Goal: Transaction & Acquisition: Purchase product/service

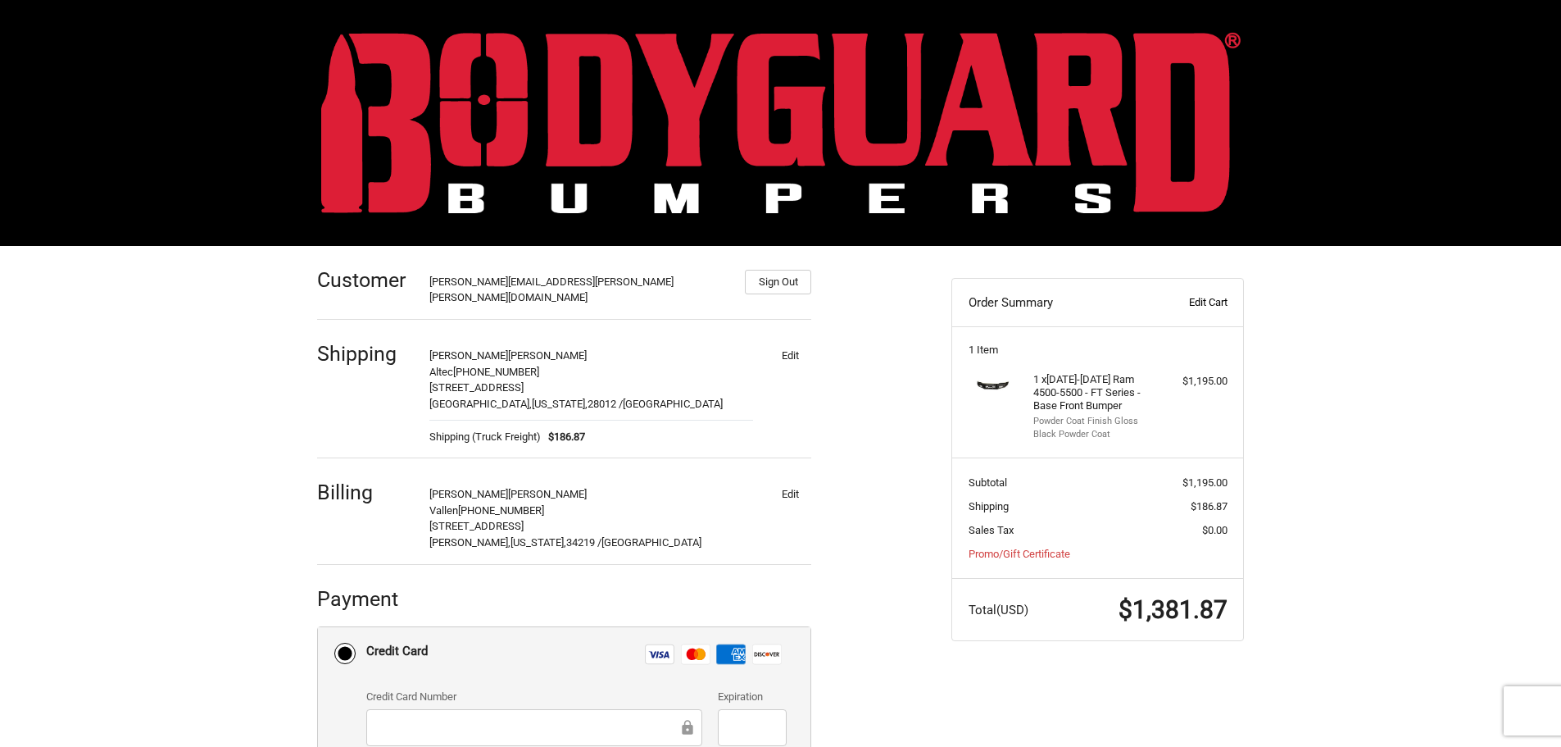
click at [1215, 303] on link "Edit Cart" at bounding box center [1186, 302] width 81 height 16
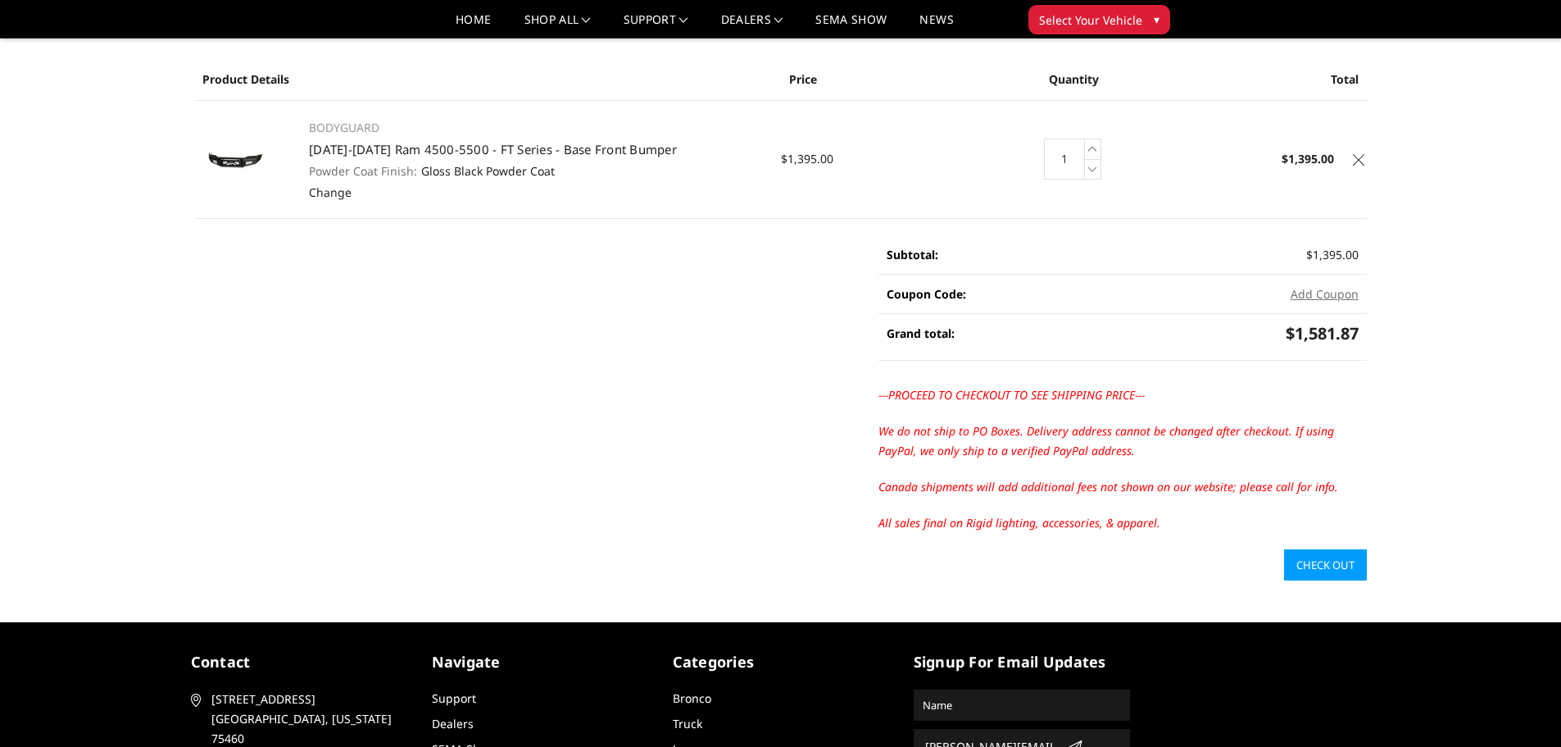
scroll to position [82, 0]
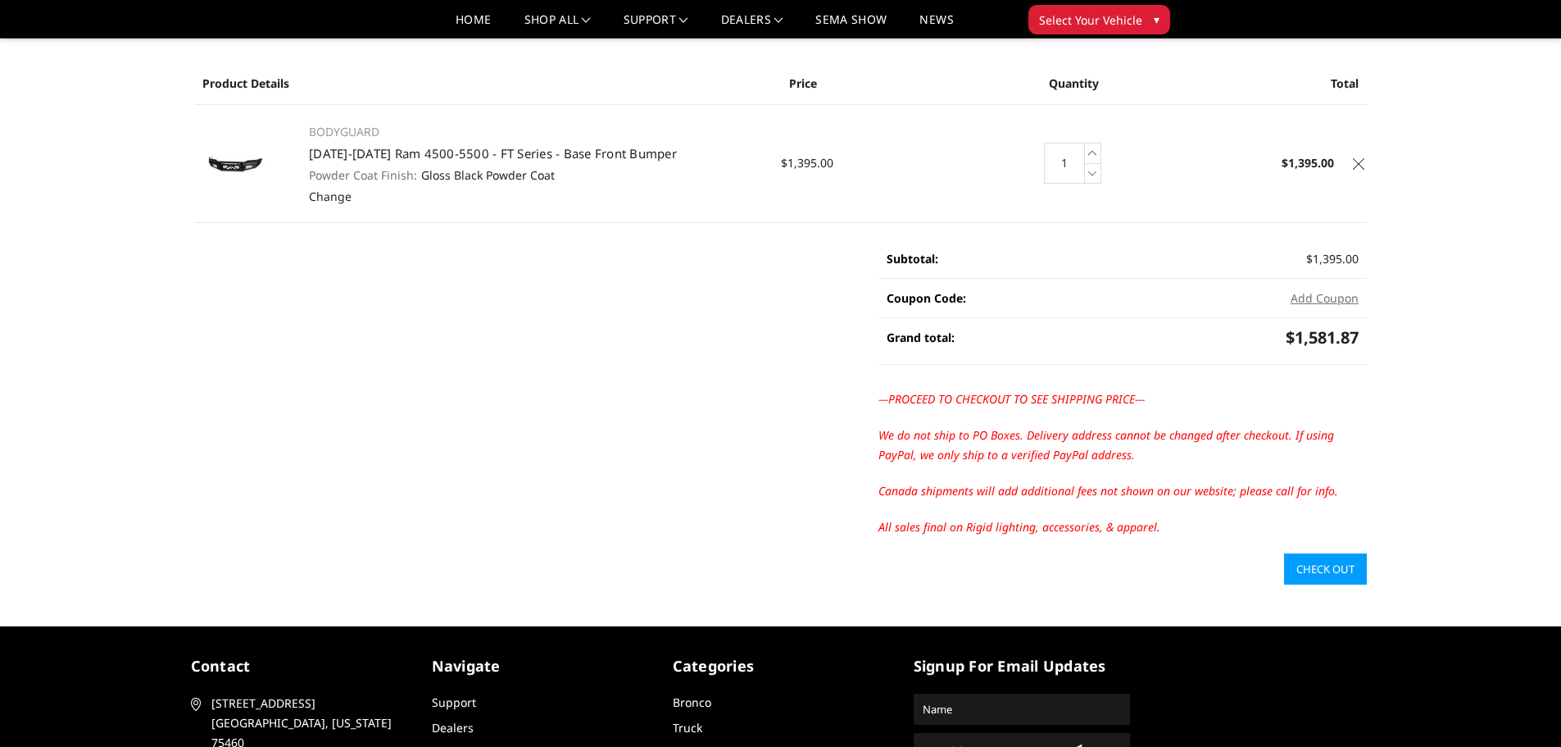
click at [1324, 566] on link "Check out" at bounding box center [1325, 568] width 83 height 31
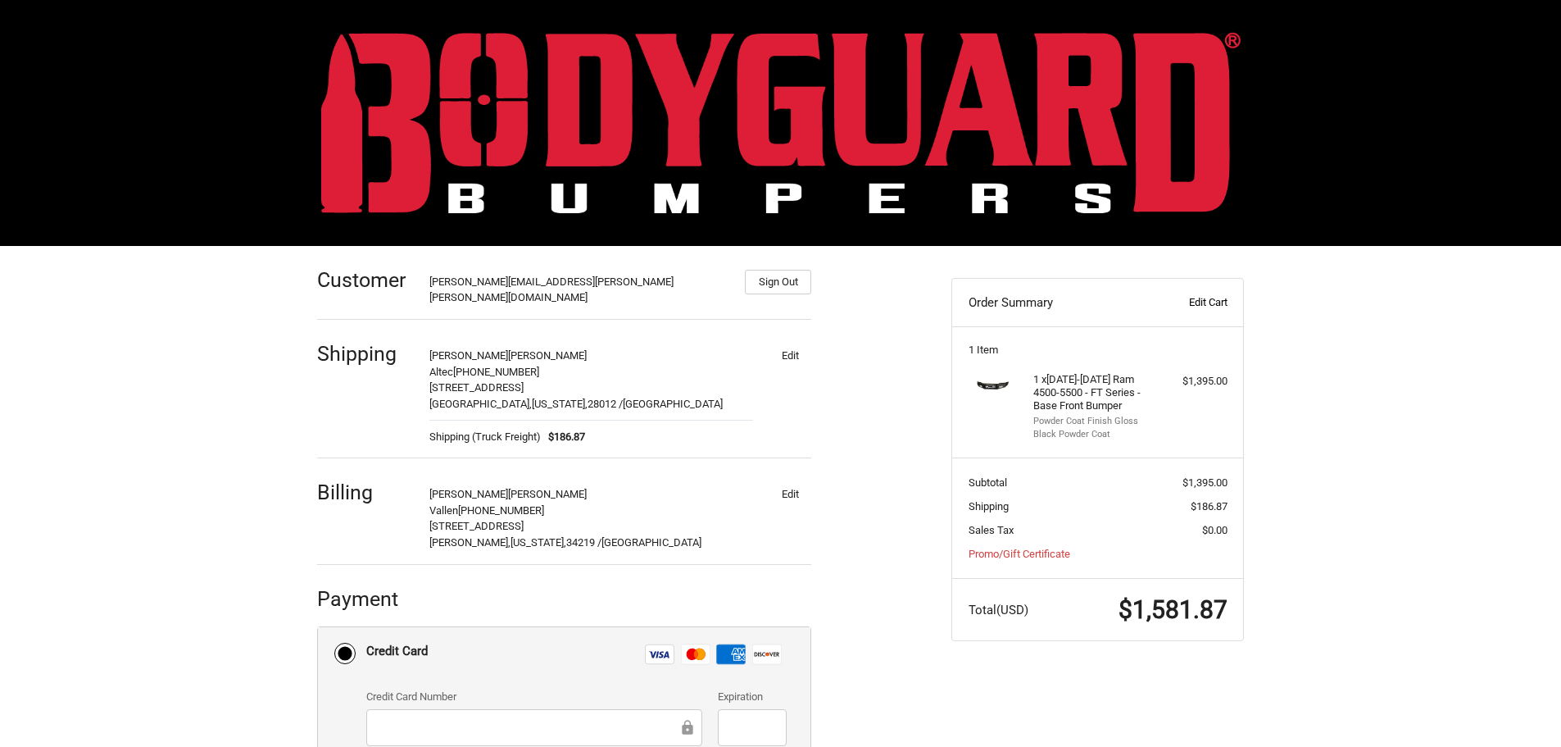
click at [1212, 298] on link "Edit Cart" at bounding box center [1186, 302] width 81 height 16
click at [1205, 297] on link "Edit Cart" at bounding box center [1186, 302] width 81 height 16
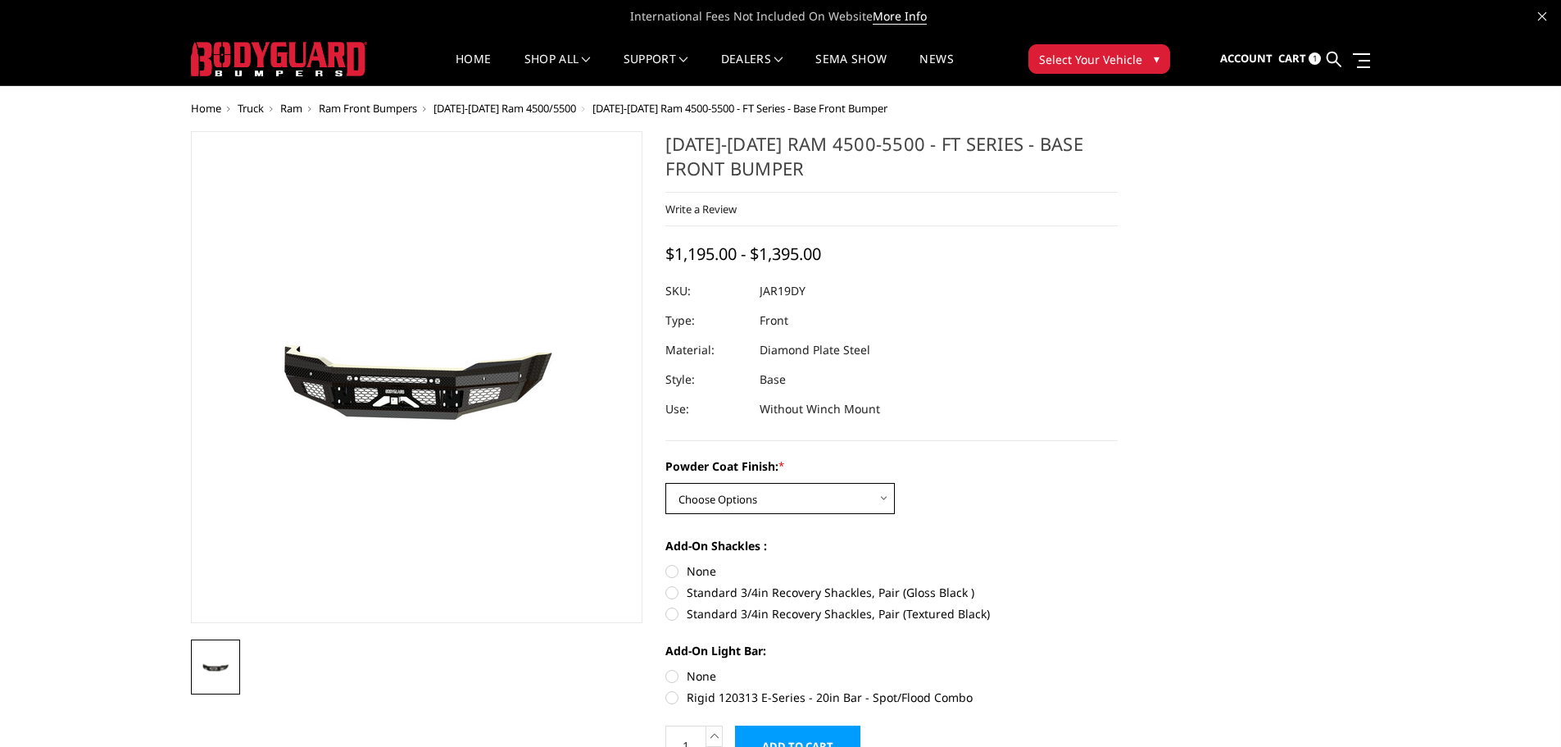
click at [882, 502] on select "Choose Options Bare Metal Gloss Black Powder Coat Textured Black Powder Coat" at bounding box center [779, 498] width 229 height 31
click at [665, 483] on select "Choose Options Bare Metal Gloss Black Powder Coat Textured Black Powder Coat" at bounding box center [779, 498] width 229 height 31
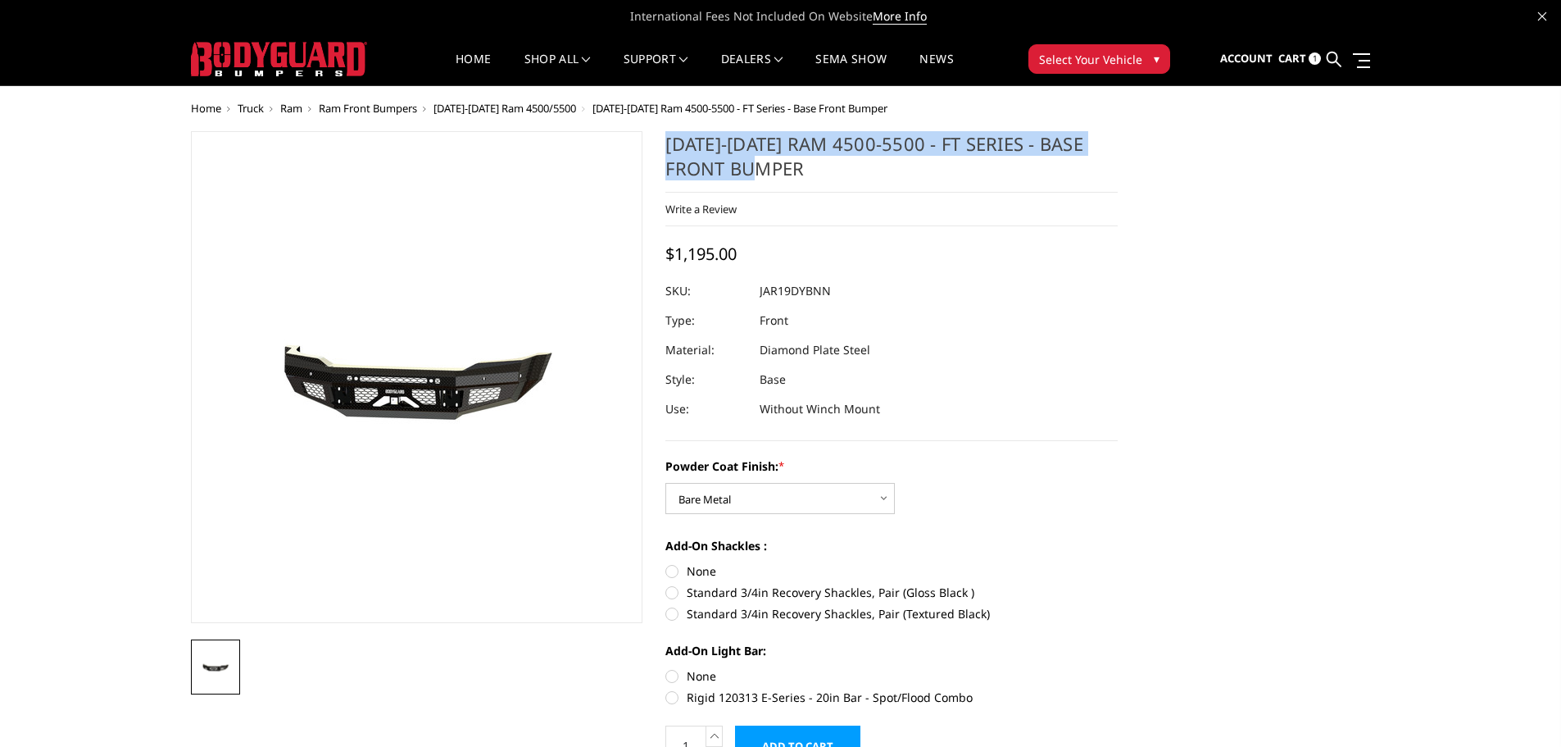
drag, startPoint x: 666, startPoint y: 144, endPoint x: 825, endPoint y: 166, distance: 160.4
click at [825, 166] on h1 "[DATE]-[DATE] Ram 4500-5500 - FT Series - Base Front Bumper" at bounding box center [891, 161] width 452 height 61
copy h1 "[DATE]-[DATE] Ram 4500-5500 - FT Series - Base Front Bumper"
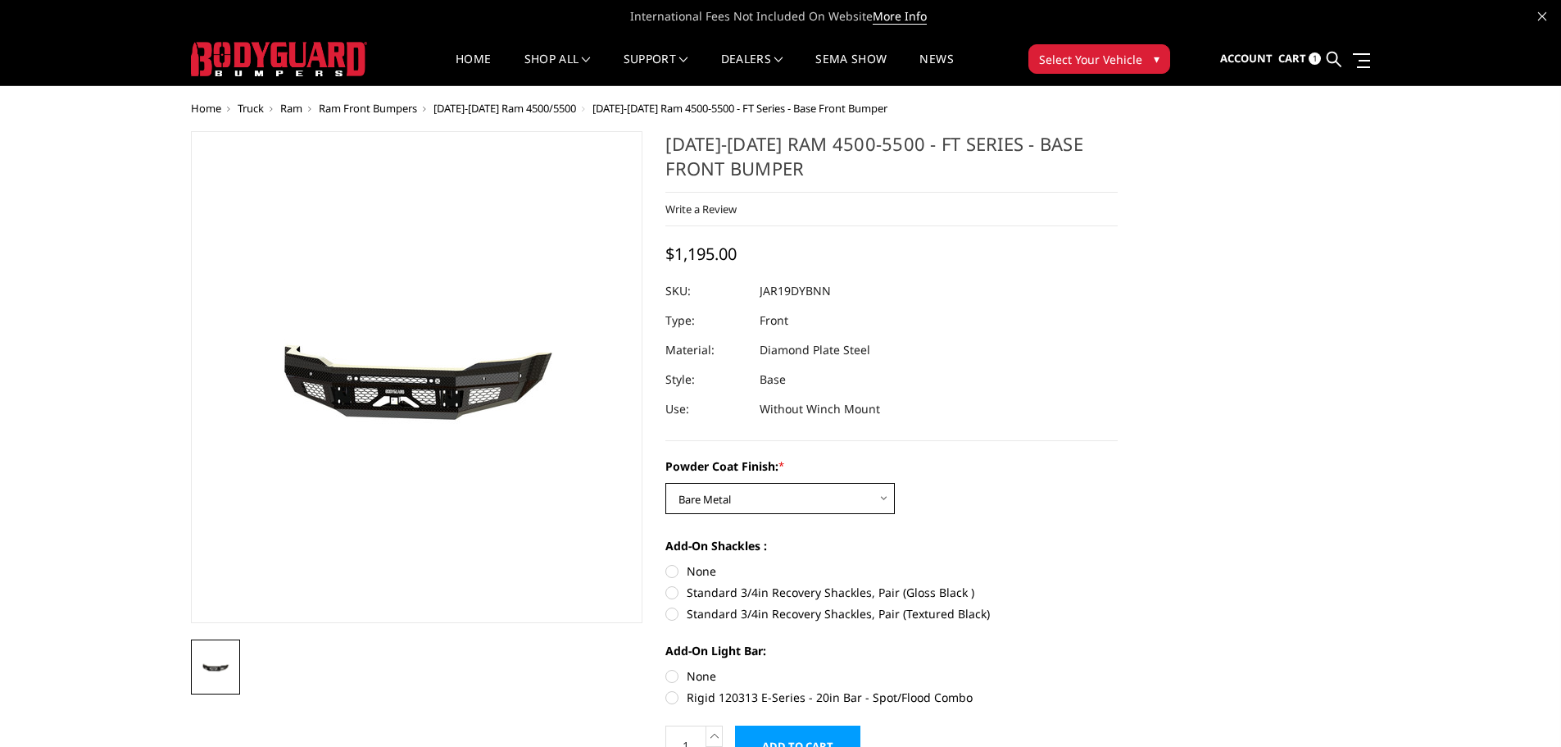
click at [886, 497] on select "Choose Options Bare Metal Gloss Black Powder Coat Textured Black Powder Coat" at bounding box center [779, 498] width 229 height 31
click at [665, 483] on select "Choose Options Bare Metal Gloss Black Powder Coat Textured Black Powder Coat" at bounding box center [779, 498] width 229 height 31
drag, startPoint x: 889, startPoint y: 495, endPoint x: 871, endPoint y: 504, distance: 20.2
click at [889, 494] on select "Choose Options Bare Metal Gloss Black Powder Coat Textured Black Powder Coat" at bounding box center [779, 498] width 229 height 31
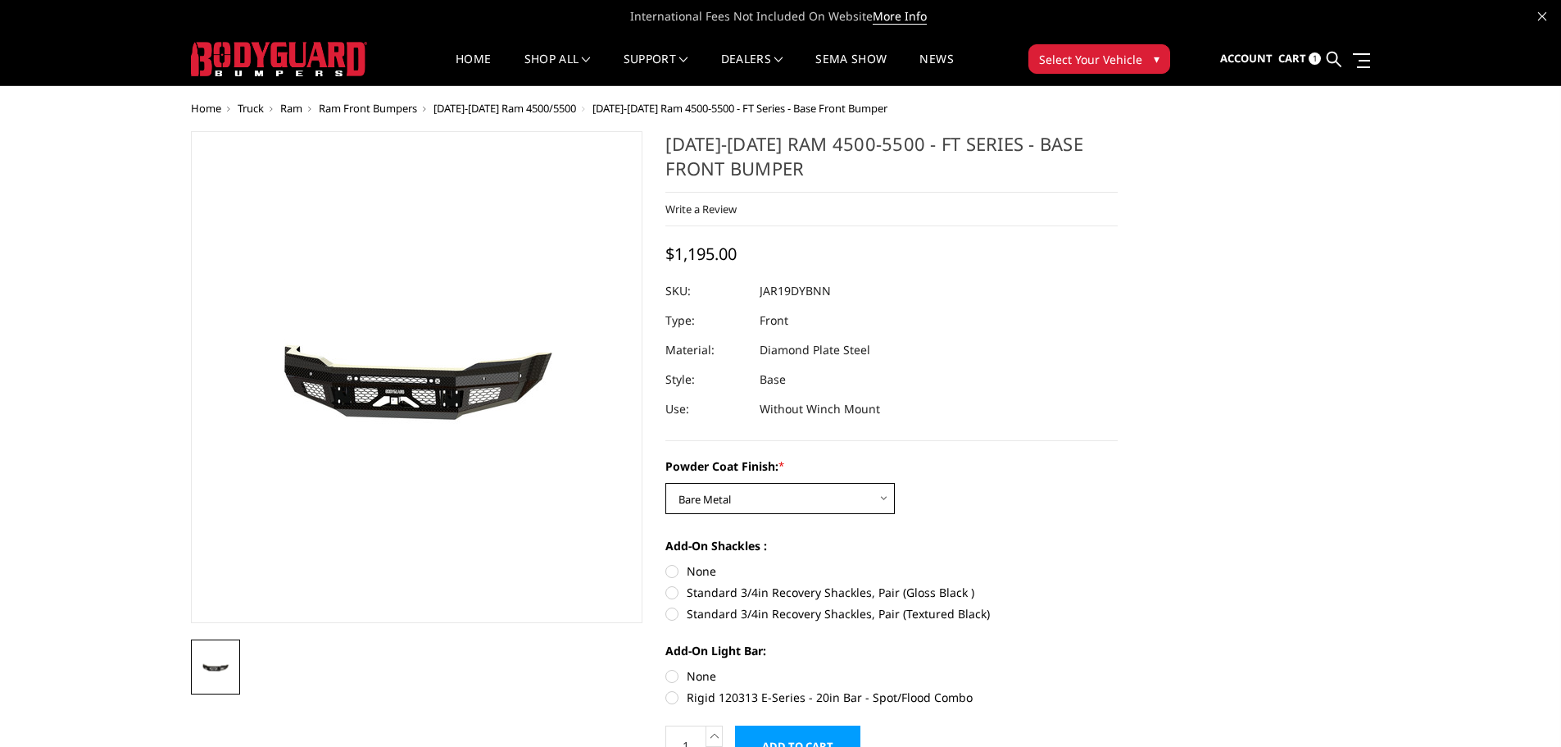
select select "3367"
click at [665, 483] on select "Choose Options Bare Metal Gloss Black Powder Coat Textured Black Powder Coat" at bounding box center [779, 498] width 229 height 31
drag, startPoint x: 661, startPoint y: 289, endPoint x: 758, endPoint y: 297, distance: 97.8
click at [758, 297] on section "2019-2025 Ram 4500-5500 - FT Series - Base Front Bumper Write a Review Write a …" at bounding box center [891, 457] width 475 height 652
click at [666, 297] on section "2019-2025 Ram 4500-5500 - FT Series - Base Front Bumper Write a Review Write a …" at bounding box center [891, 457] width 475 height 652
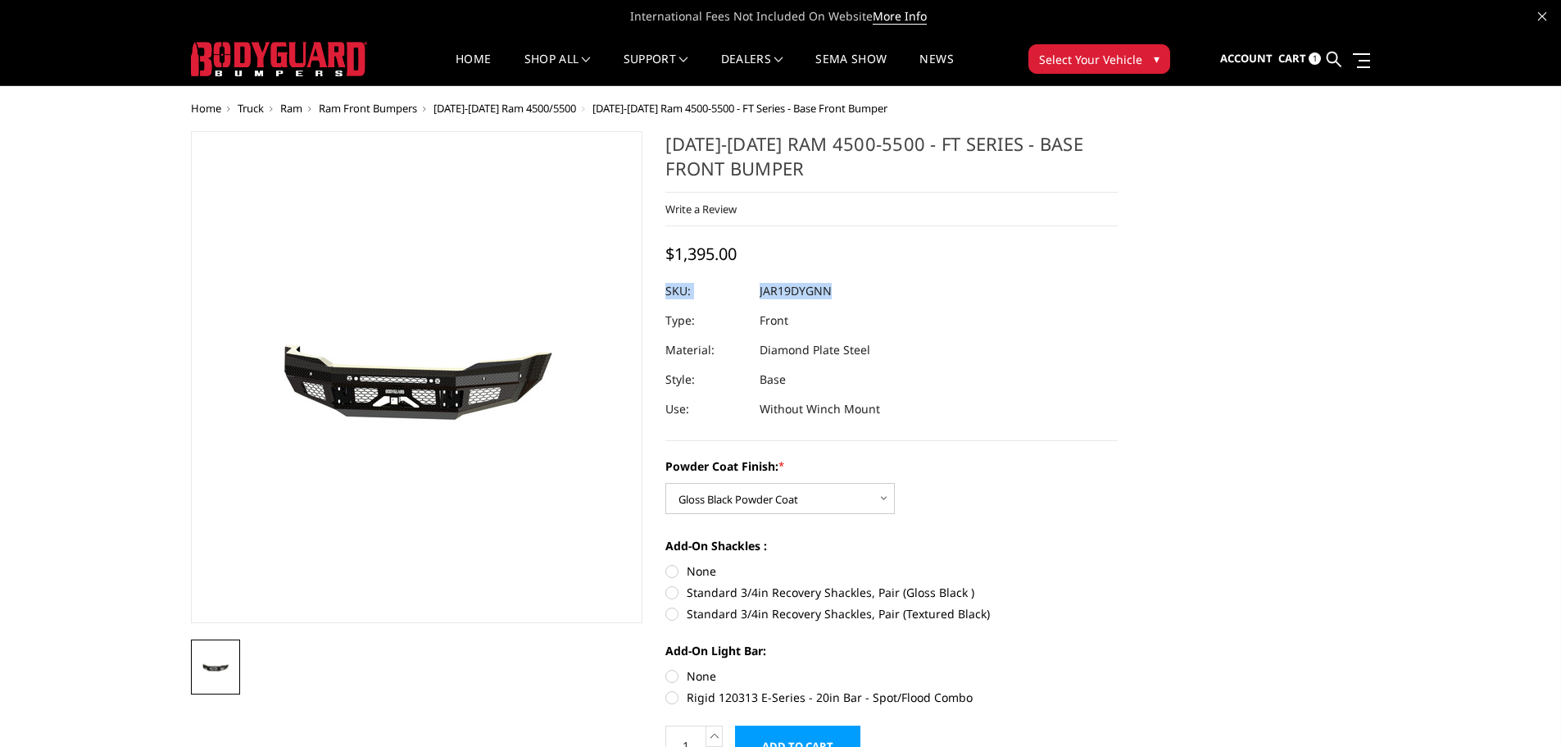
copy dl "SKU: JAR19DYGNN UPC:"
drag, startPoint x: 667, startPoint y: 323, endPoint x: 791, endPoint y: 319, distance: 123.8
click at [791, 319] on dl "SKU: JAR19DYGNN UPC: Type: Front Material: Diamond Plate Steel Style: Base Use:…" at bounding box center [891, 350] width 452 height 148
click at [797, 318] on dl "SKU: JAR19DYGNN UPC: Type: Front Material: Diamond Plate Steel Style: Base Use:…" at bounding box center [891, 350] width 452 height 148
click at [678, 319] on dt "Type:" at bounding box center [706, 321] width 82 height 30
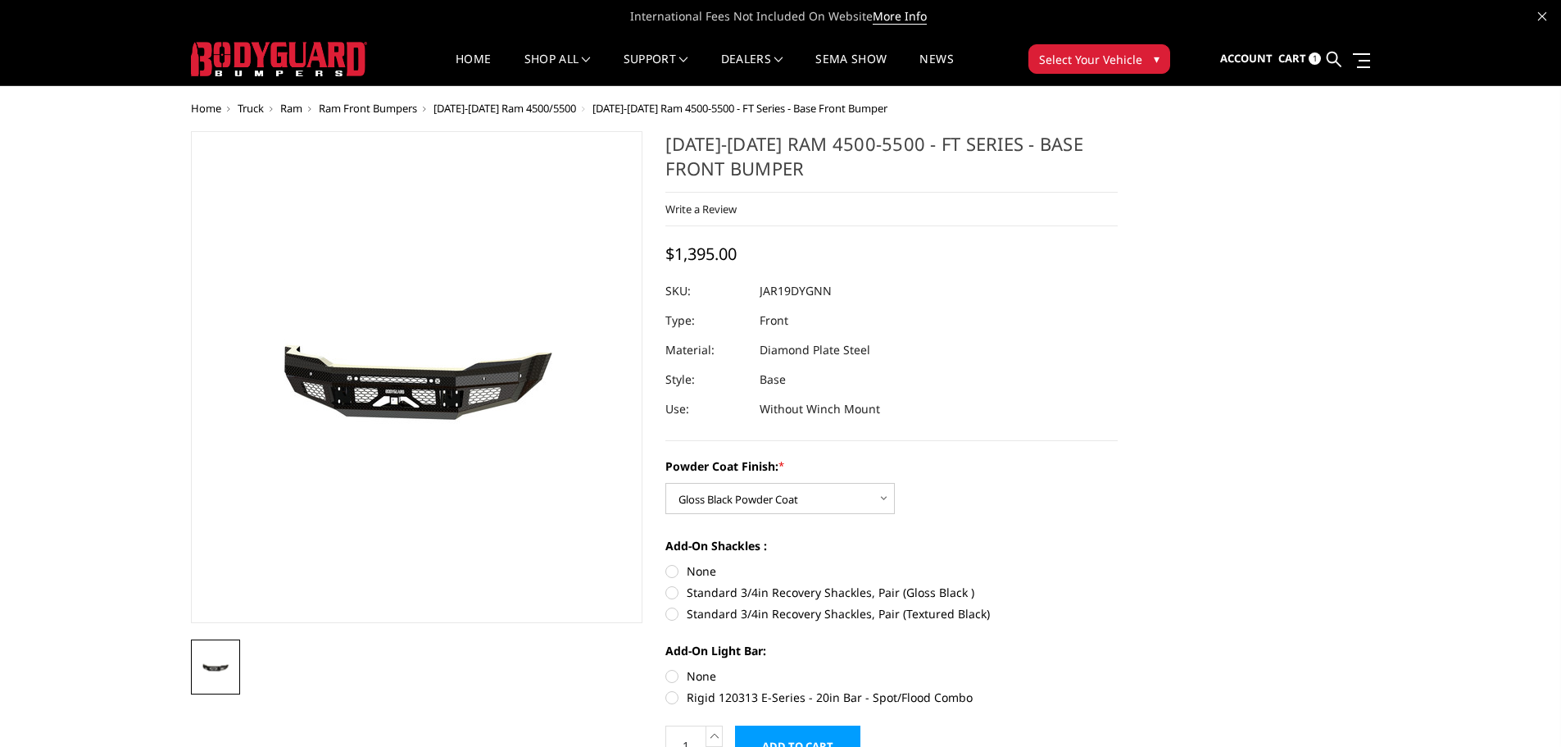
click at [666, 321] on dt "Type:" at bounding box center [706, 321] width 82 height 30
drag, startPoint x: 666, startPoint y: 321, endPoint x: 729, endPoint y: 321, distance: 62.3
click at [729, 321] on dt "Type:" at bounding box center [706, 321] width 82 height 30
copy dl "Type:"
click at [787, 324] on dl "SKU: JAR19DYGNN UPC: Type: Front Material: Diamond Plate Steel Style: Base Use:…" at bounding box center [891, 350] width 452 height 148
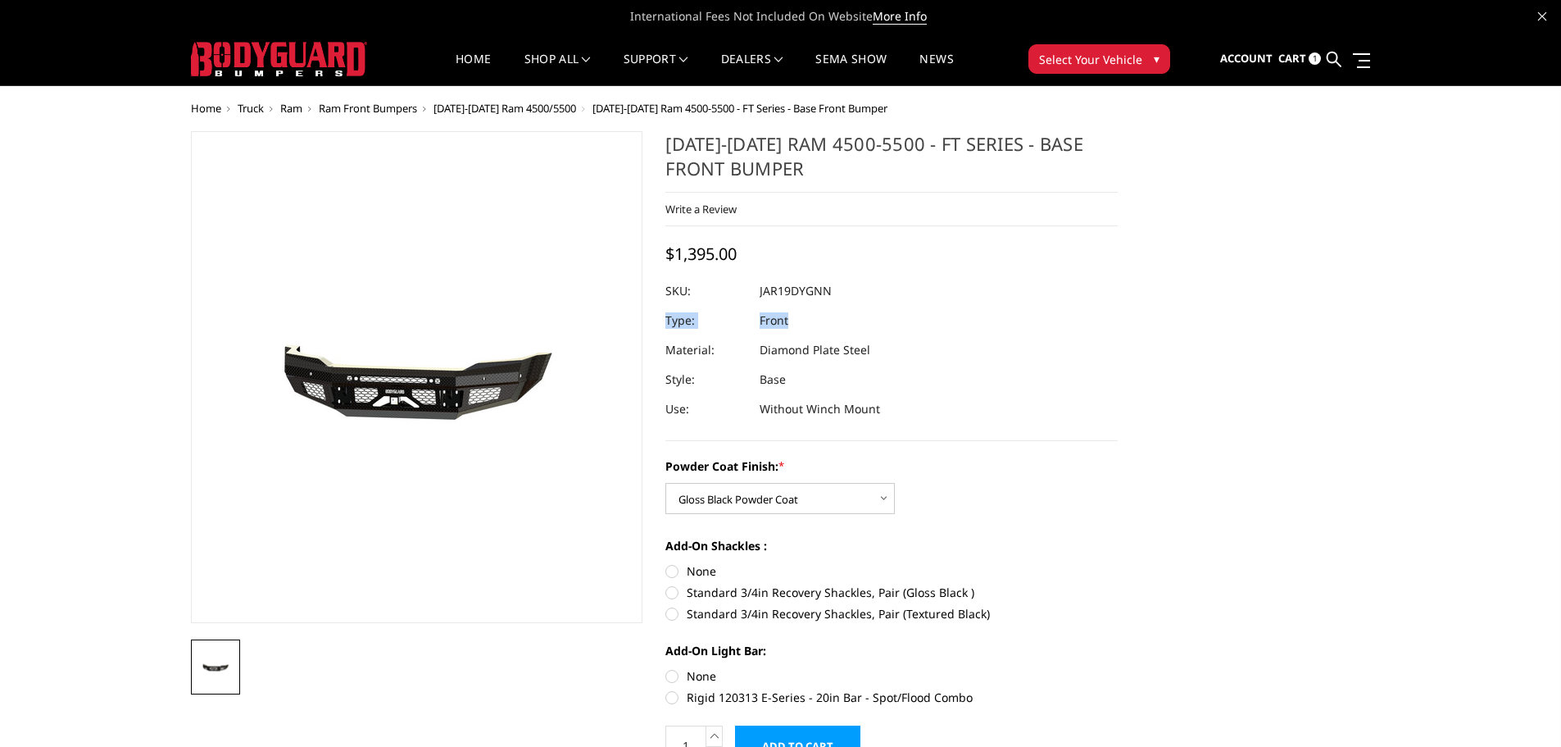
copy dl "Type: Front"
drag, startPoint x: 666, startPoint y: 352, endPoint x: 870, endPoint y: 354, distance: 203.3
click at [870, 354] on dl "SKU: JAR19DYGNN UPC: Type: Front Material: Diamond Plate Steel Style: Base Use:…" at bounding box center [891, 350] width 452 height 148
drag, startPoint x: 838, startPoint y: 362, endPoint x: 747, endPoint y: 370, distance: 92.2
click at [833, 363] on dd "Diamond Plate Steel" at bounding box center [815, 350] width 111 height 30
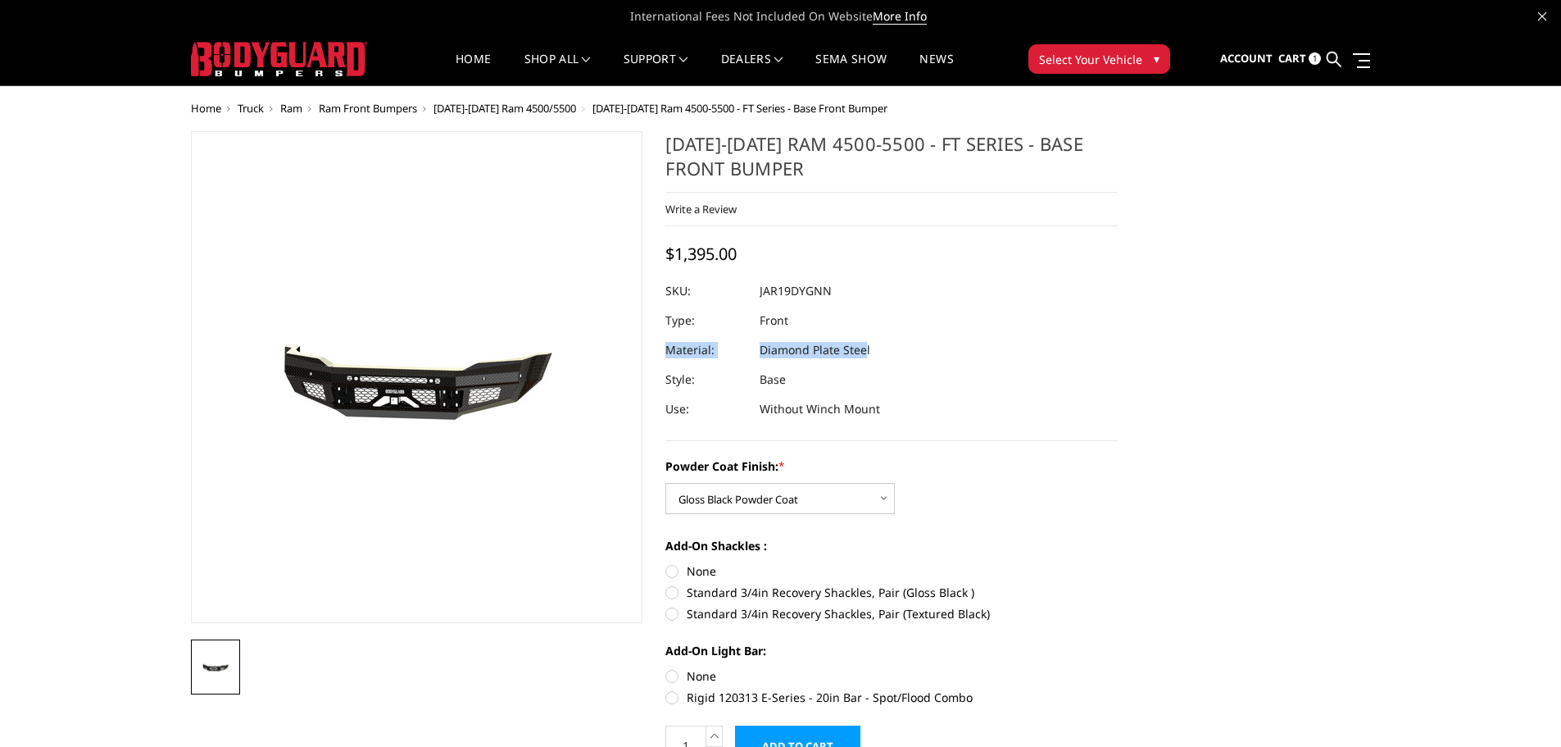
drag, startPoint x: 668, startPoint y: 349, endPoint x: 866, endPoint y: 348, distance: 198.3
click at [866, 348] on dl "SKU: JAR19DYGNN UPC: Type: Front Material: Diamond Plate Steel Style: Base Use:…" at bounding box center [891, 350] width 452 height 148
copy dl "Material: Diamond Plate Stee"
drag, startPoint x: 786, startPoint y: 379, endPoint x: 875, endPoint y: 411, distance: 94.6
click at [875, 411] on dl "SKU: JAR19DYGNN UPC: Type: Front Material: Diamond Plate Steel Style: Base Use:…" at bounding box center [891, 350] width 452 height 148
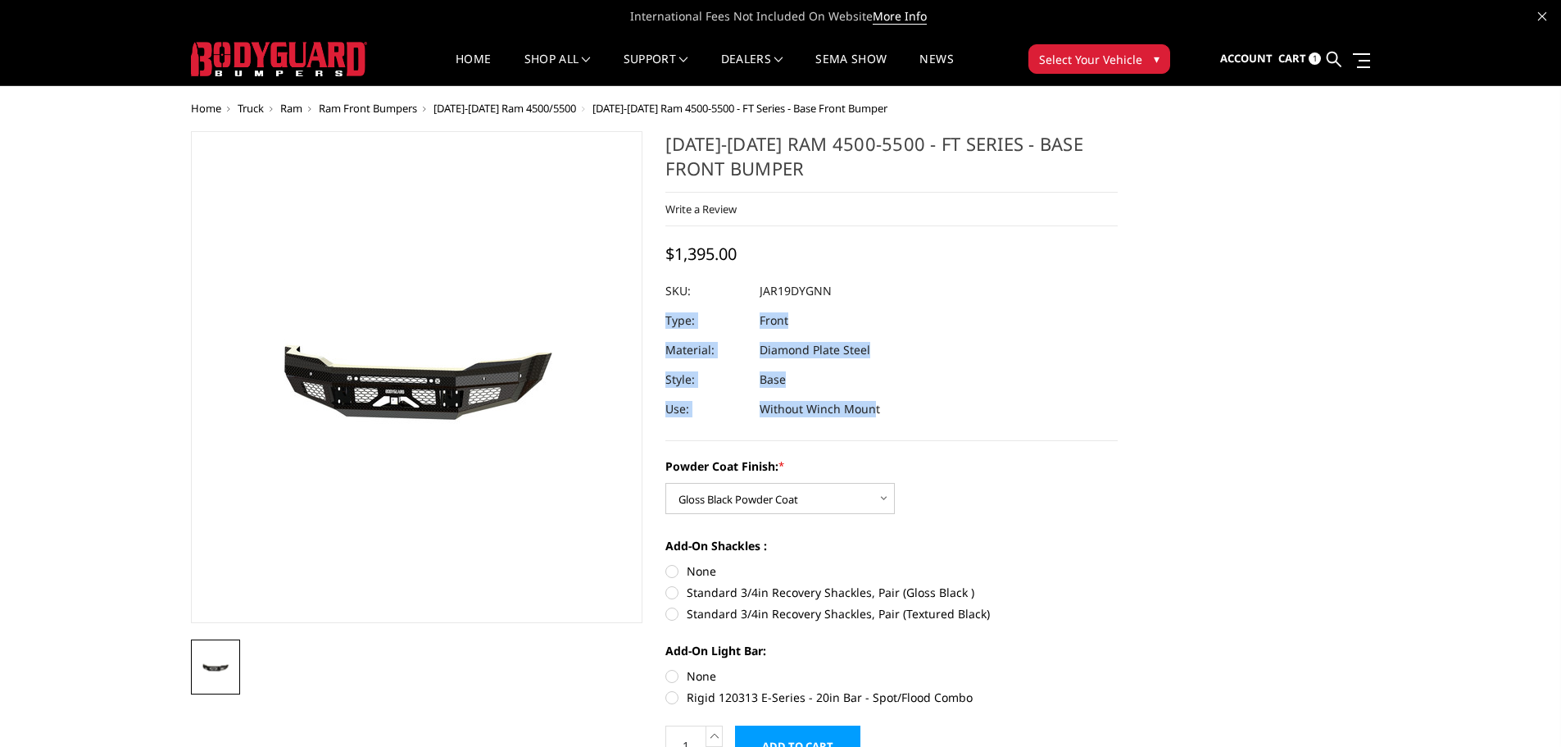
copy dl "Type: Front Material: Diamond Plate Steel Style: Base Use: Without Winch Moun"
click at [1106, 529] on div "Powder Coat Finish: * Choose Options Bare Metal Gloss Black Powder Coat Texture…" at bounding box center [891, 579] width 452 height 245
click at [1279, 61] on span "Cart" at bounding box center [1292, 58] width 28 height 15
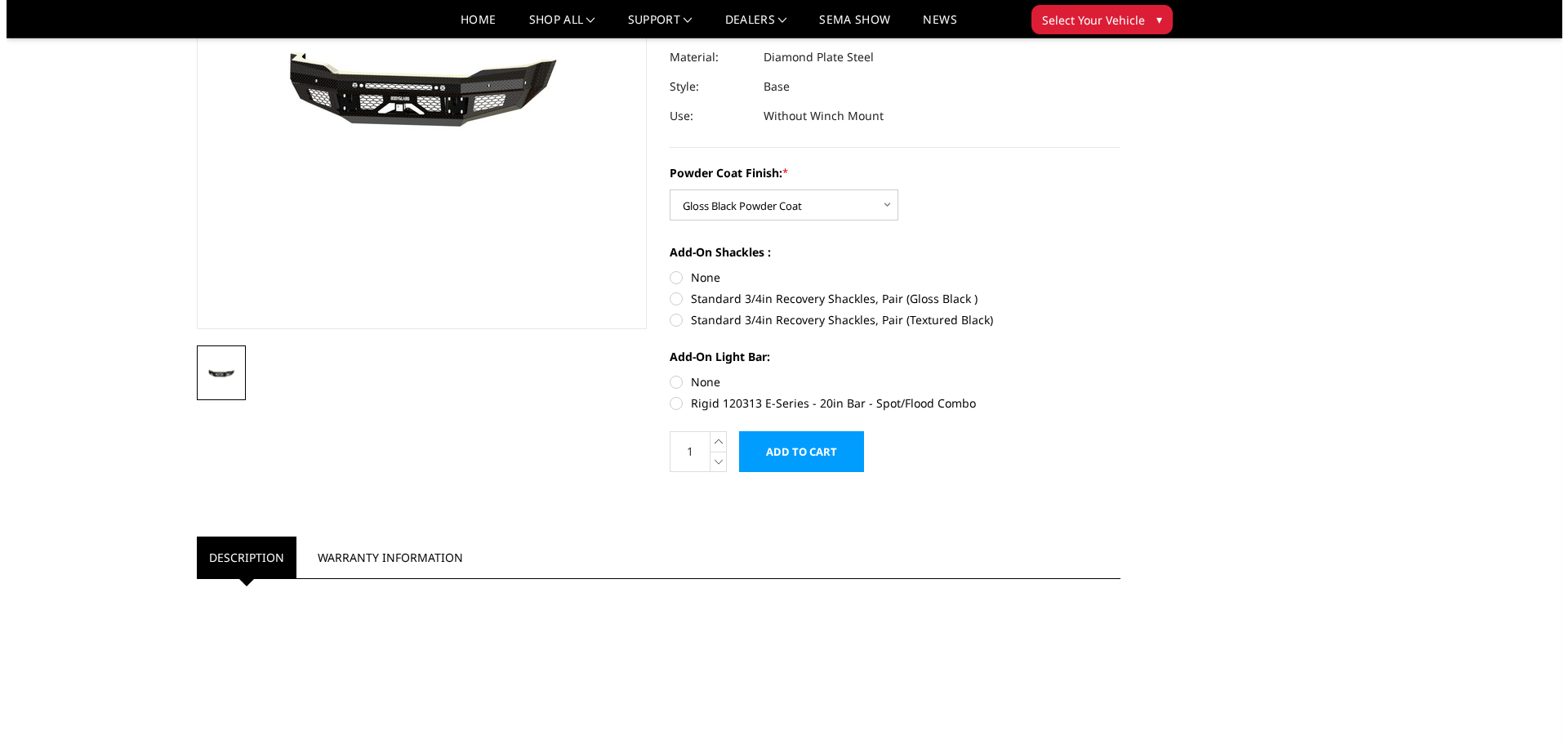
scroll to position [245, 0]
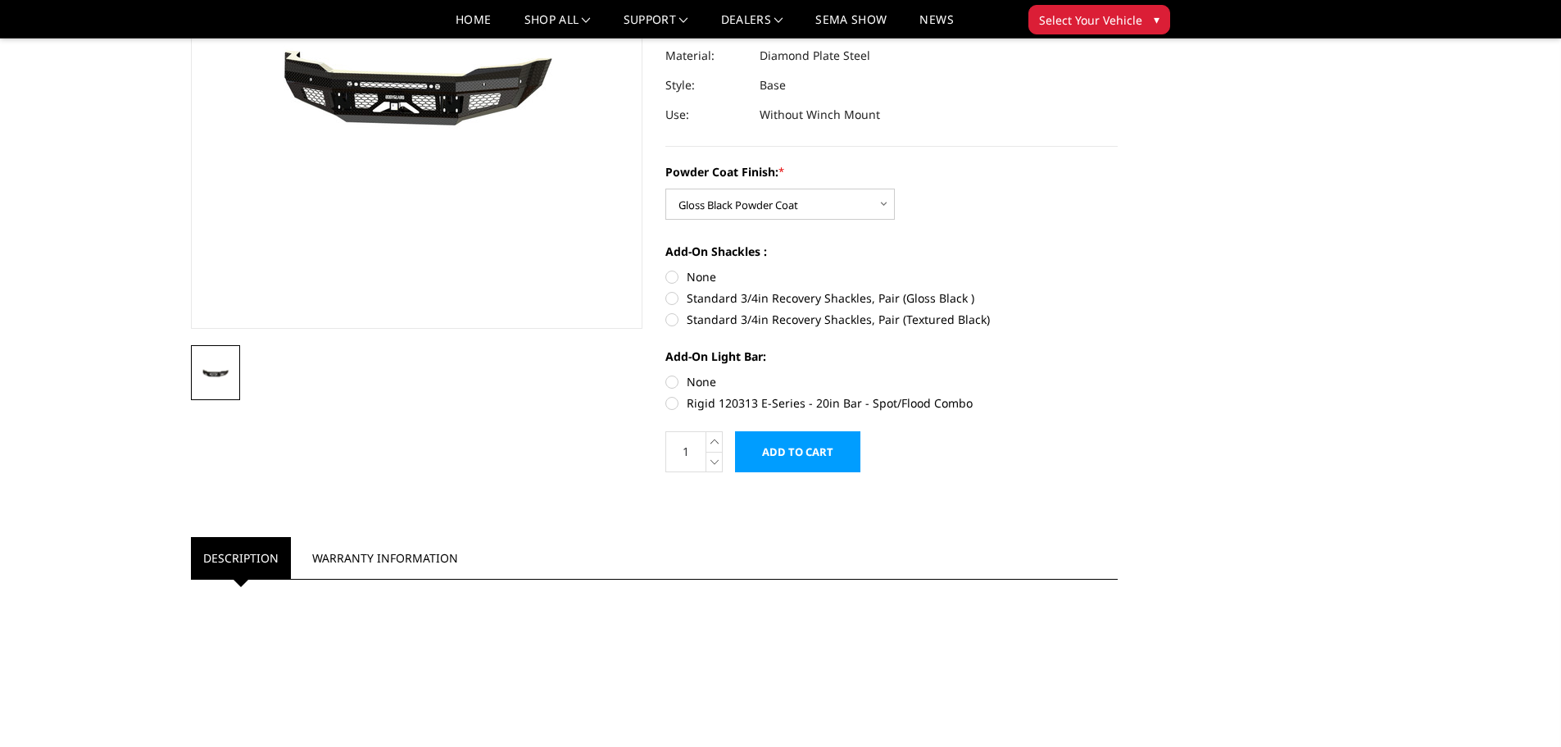
click at [798, 458] on input "Add to Cart" at bounding box center [797, 451] width 125 height 41
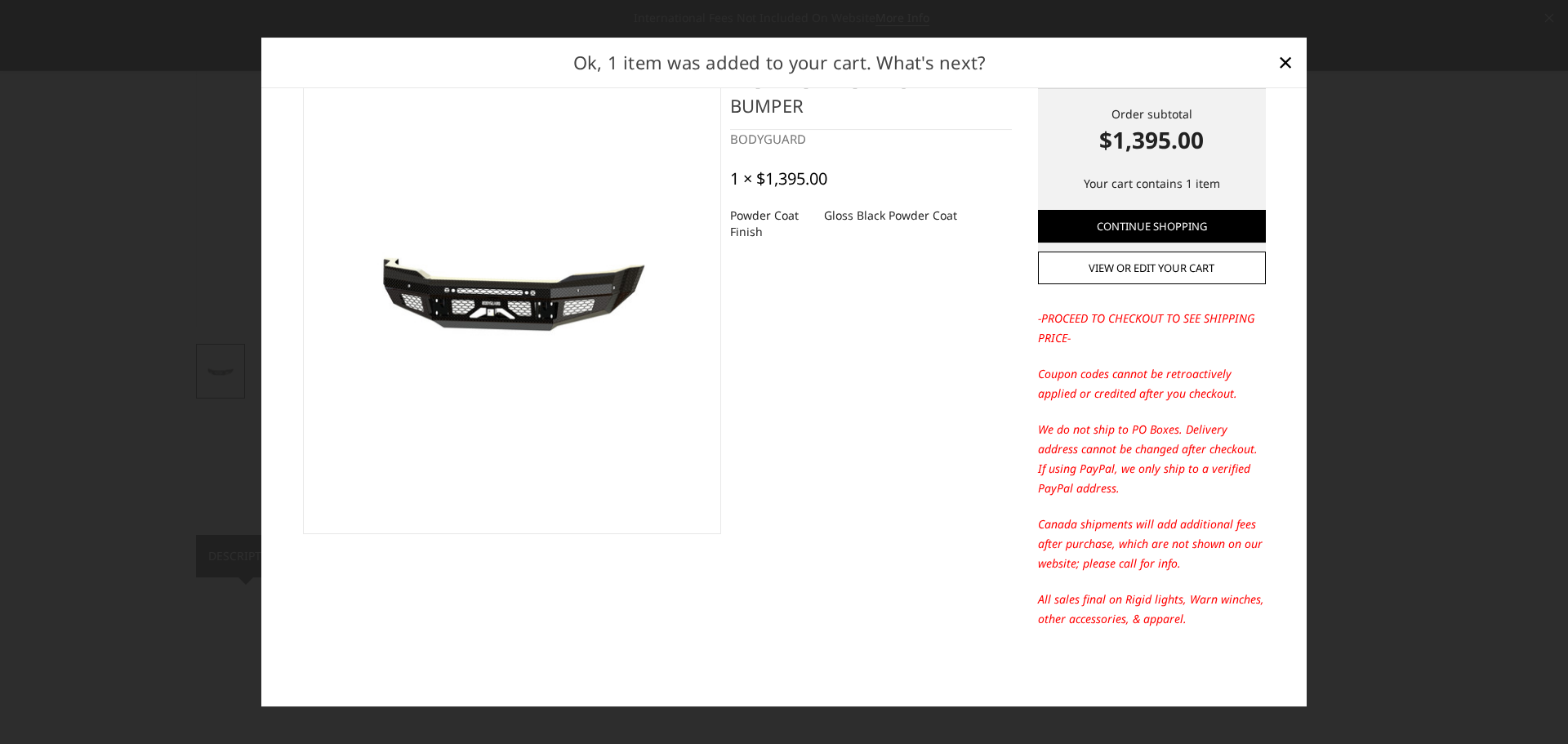
scroll to position [0, 0]
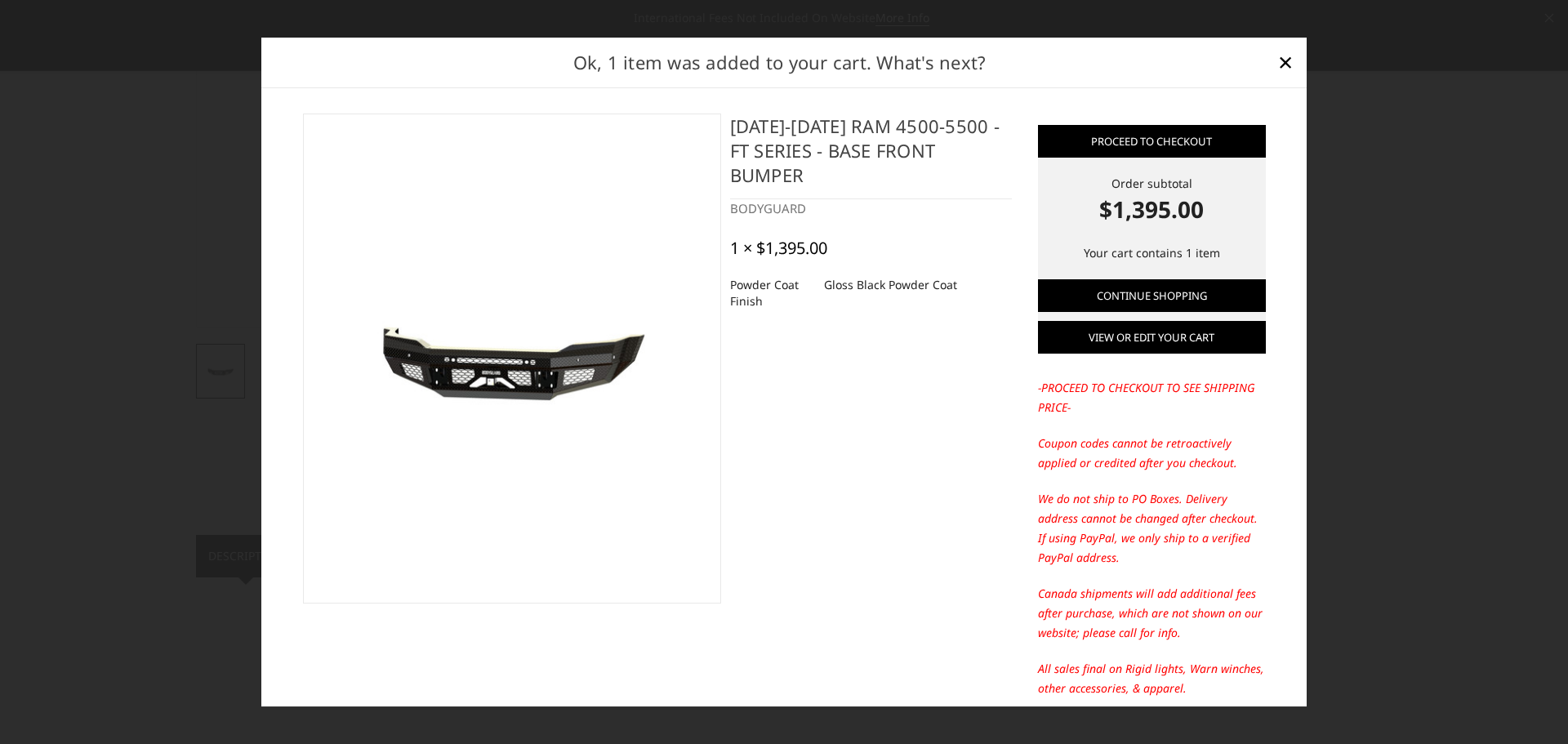
click at [1187, 343] on link "View or edit your cart" at bounding box center [1152, 337] width 228 height 33
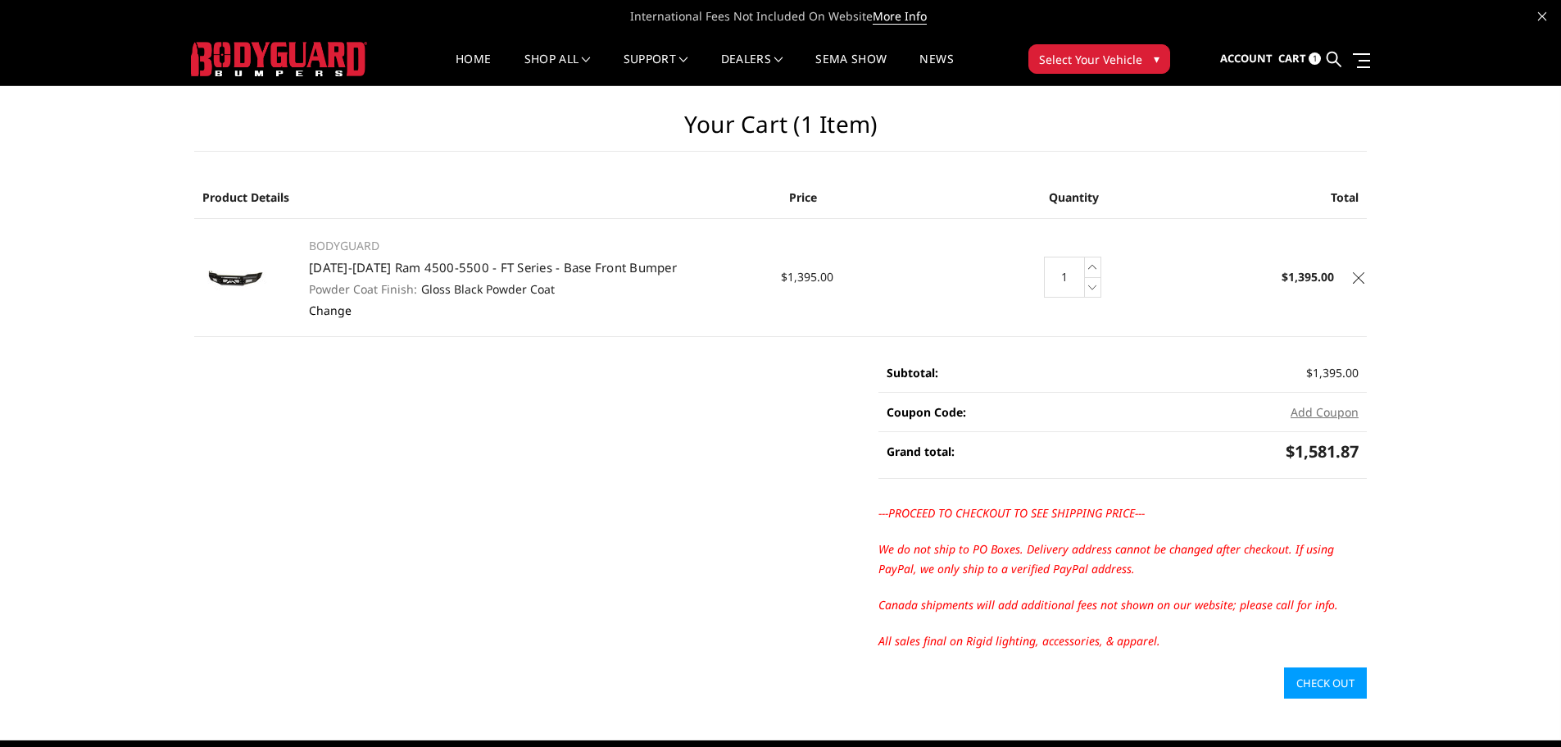
click at [327, 311] on link "Change" at bounding box center [330, 310] width 43 height 16
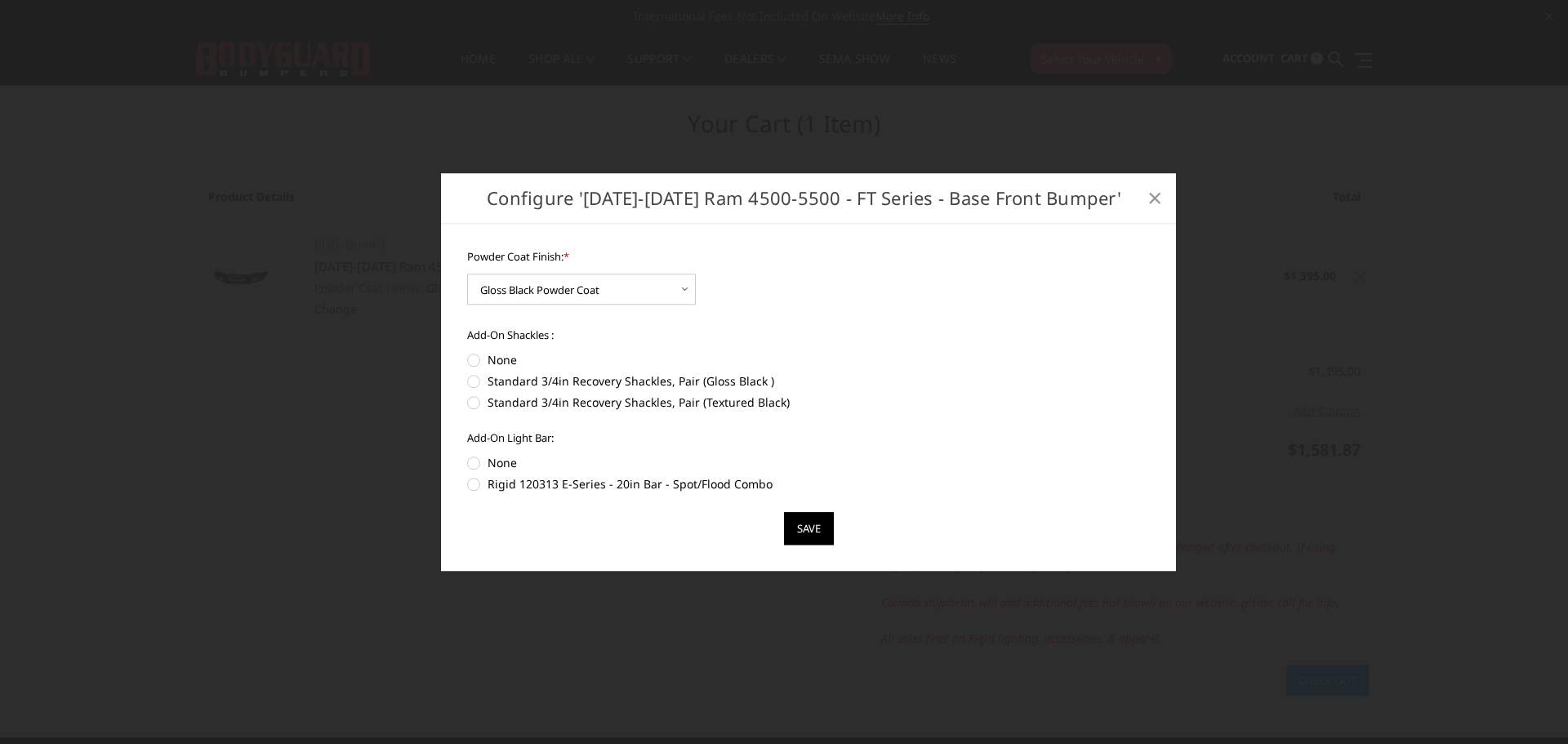
click at [1151, 195] on span "×" at bounding box center [1154, 196] width 15 height 35
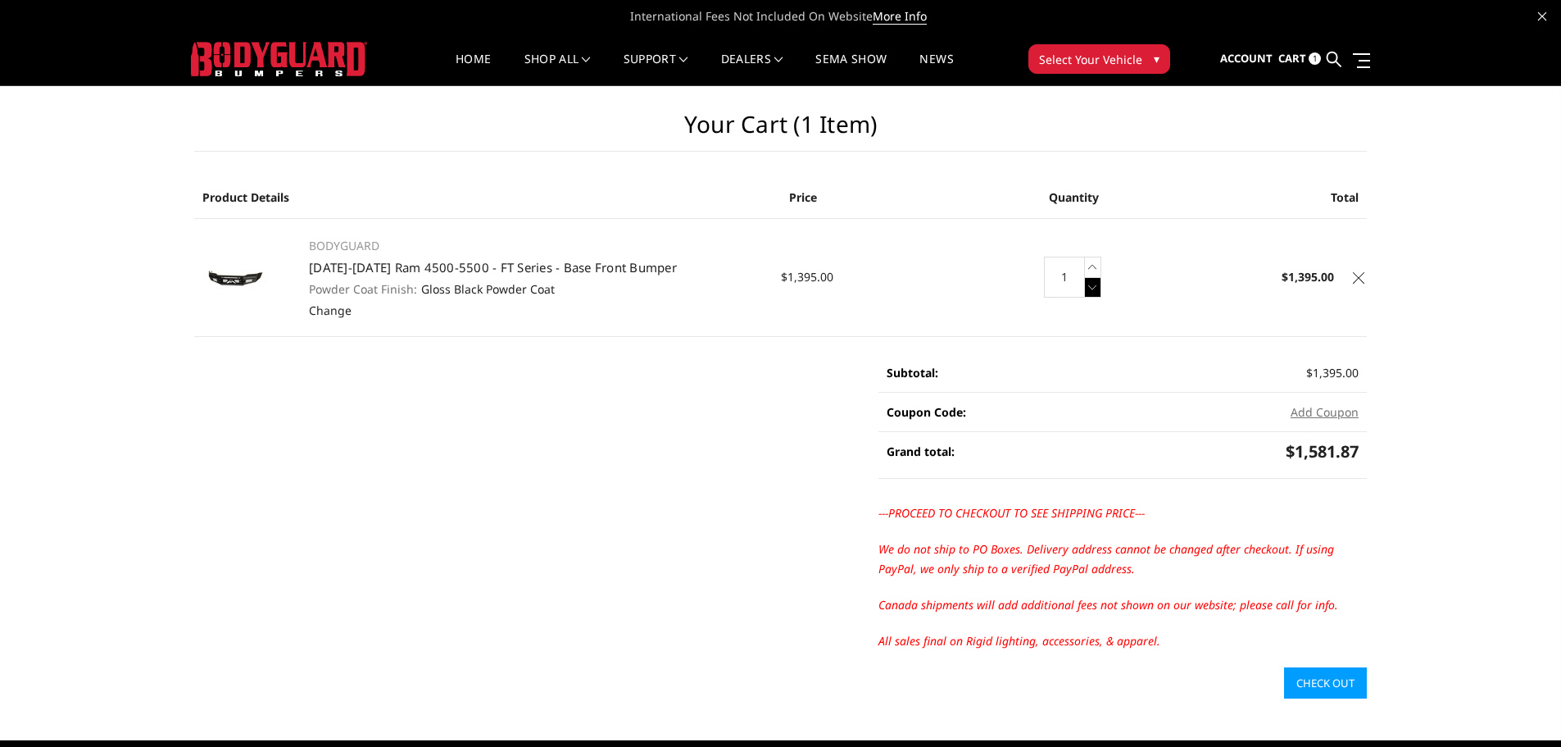
click at [1090, 284] on icon at bounding box center [1093, 287] width 16 height 20
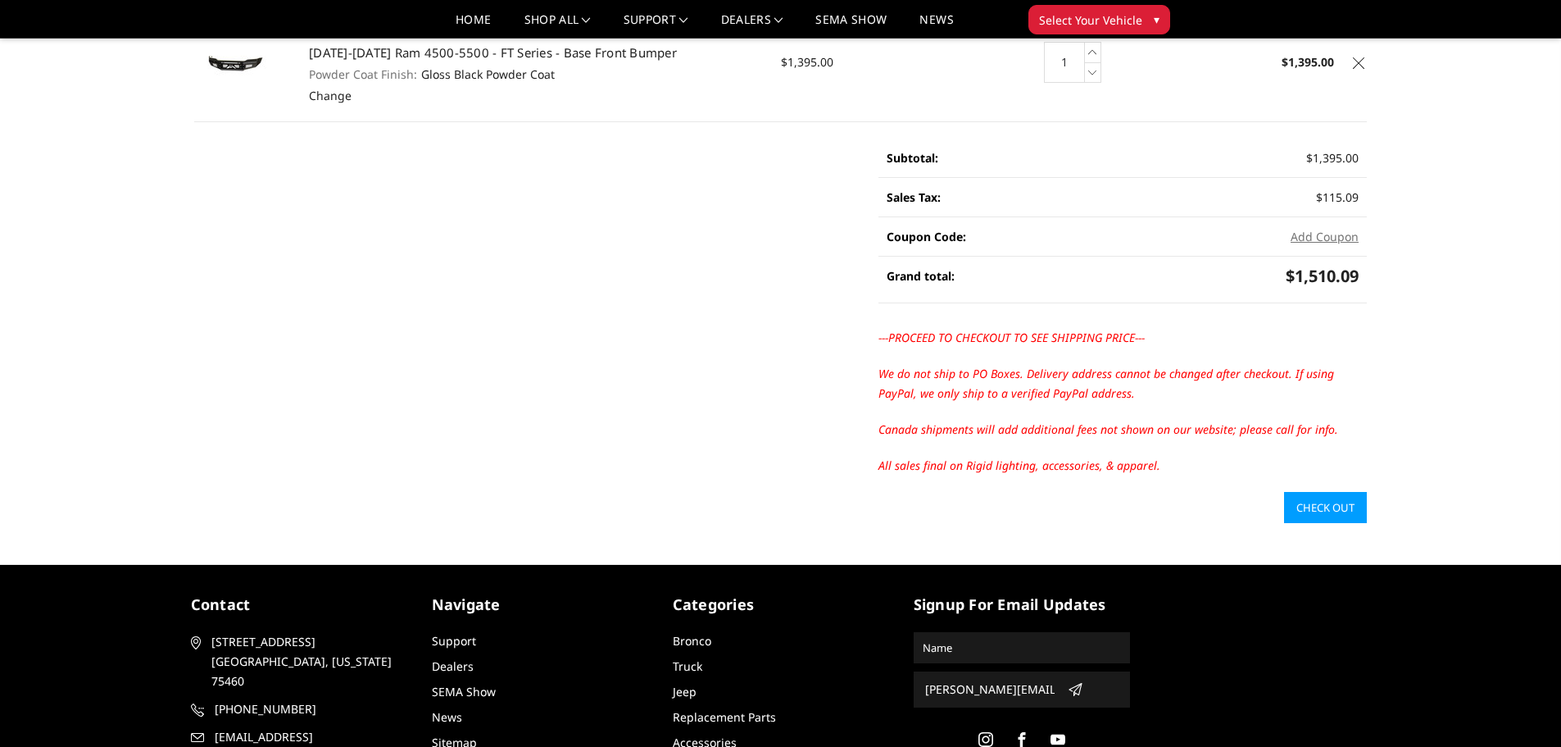
scroll to position [246, 0]
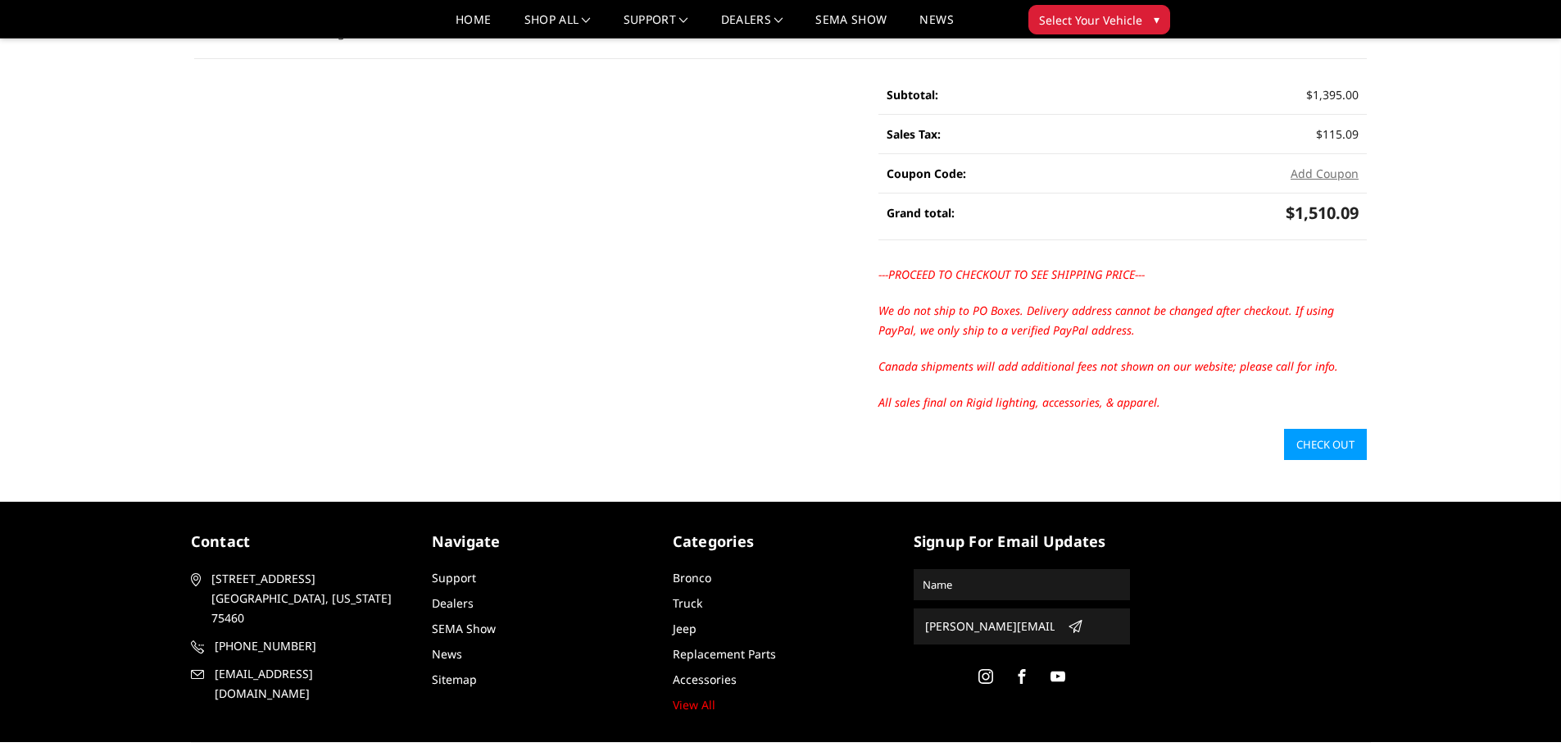
click at [1328, 447] on link "Check out" at bounding box center [1325, 444] width 83 height 31
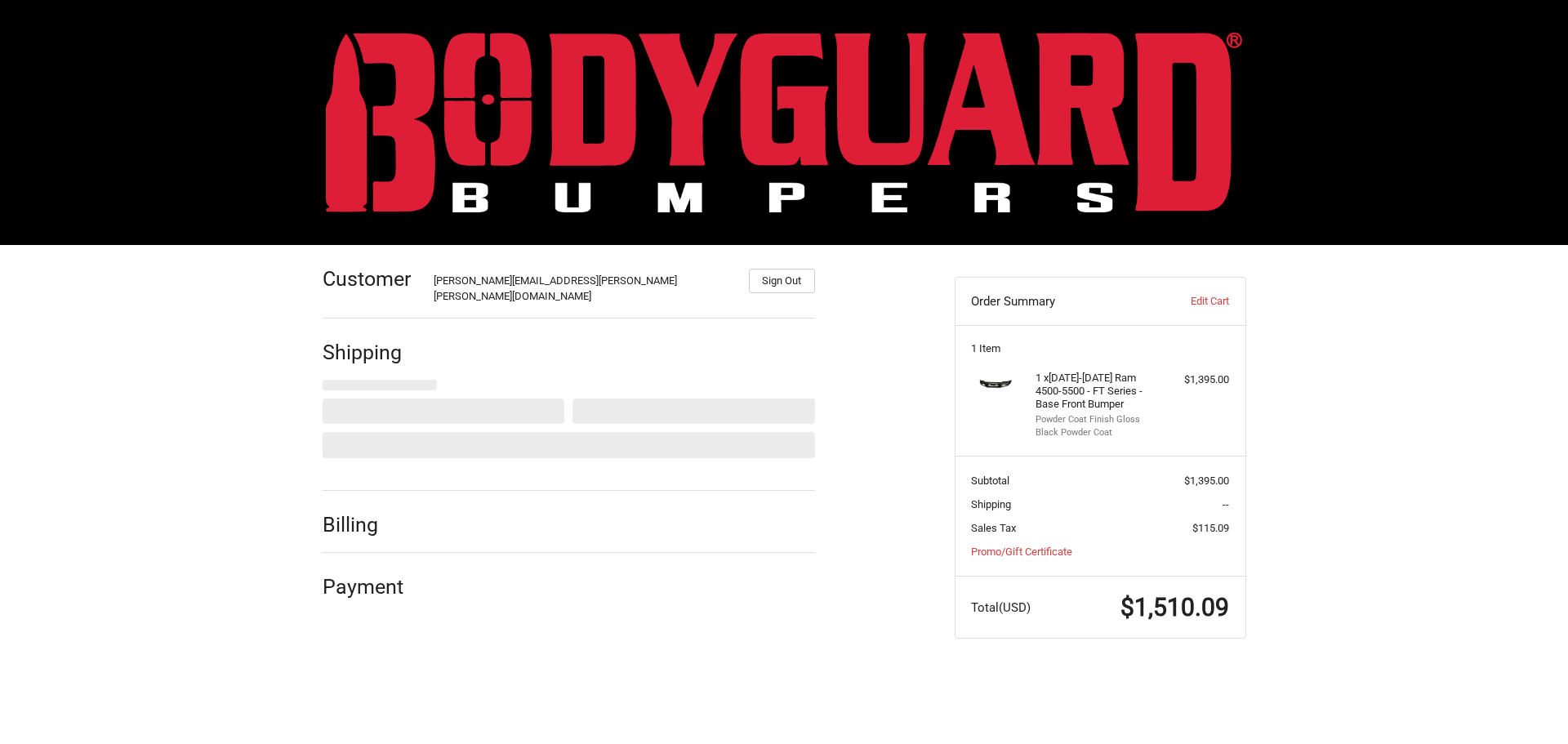
select select "US"
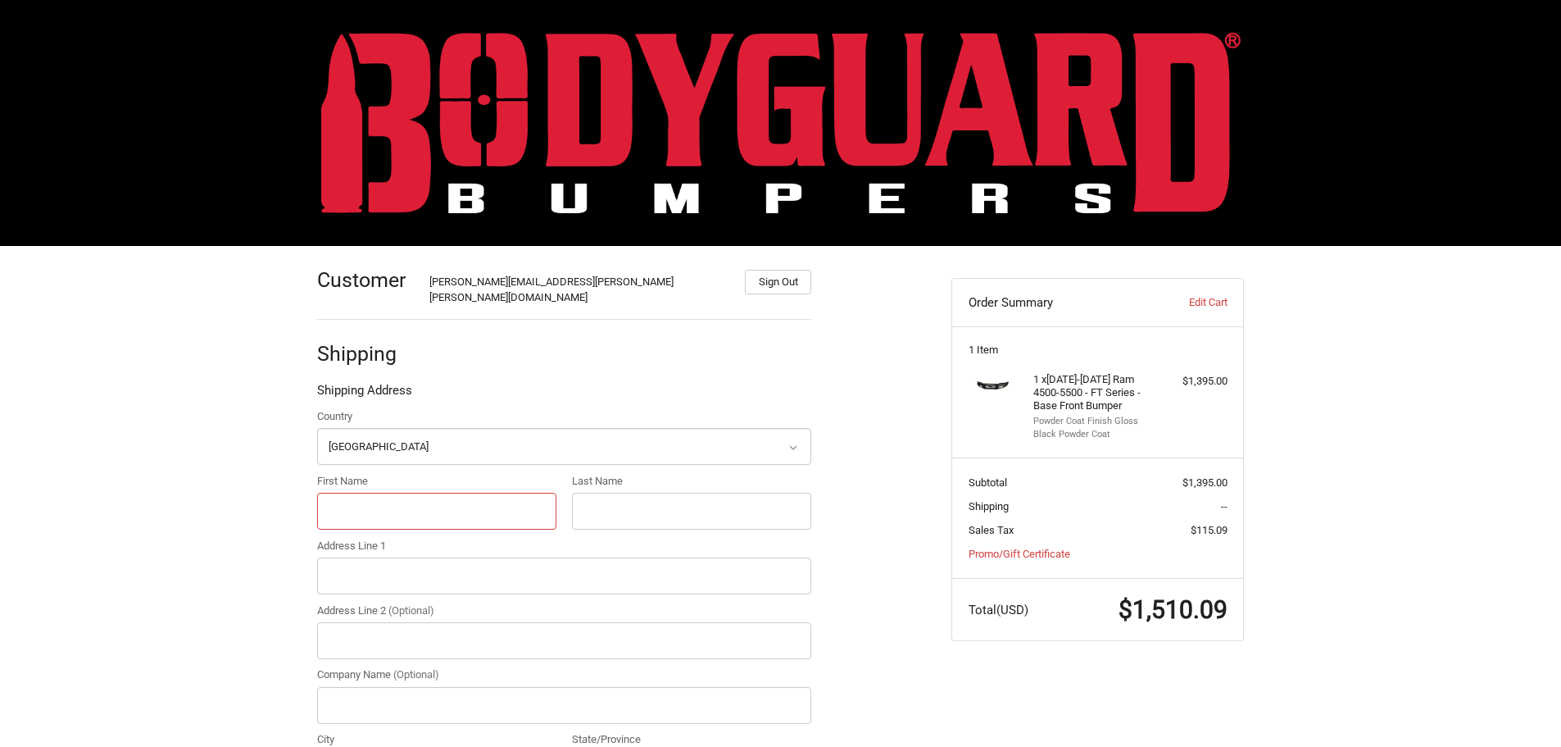
click at [442, 493] on input "First Name" at bounding box center [436, 511] width 239 height 37
click at [366, 493] on input "First Name" at bounding box center [436, 511] width 239 height 37
type input "[PERSON_NAME]"
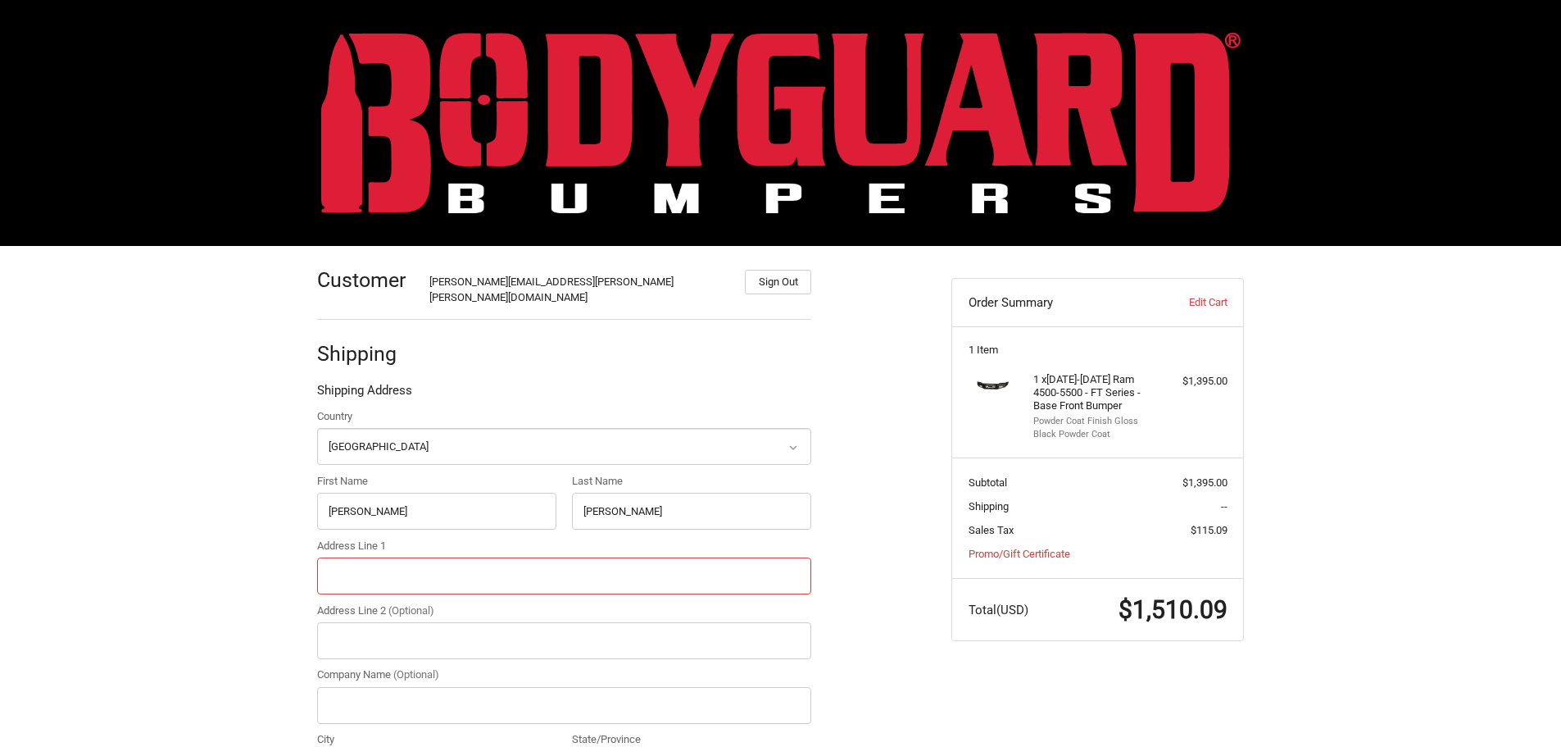
click at [354, 563] on input "Address Line 1" at bounding box center [564, 575] width 494 height 37
type input "[STREET_ADDRESS]"
click at [404, 622] on input "Address Line 2 (Optional)" at bounding box center [564, 640] width 494 height 37
click at [399, 687] on input "Company Name (Optional)" at bounding box center [564, 705] width 494 height 37
type input "ALTEC"
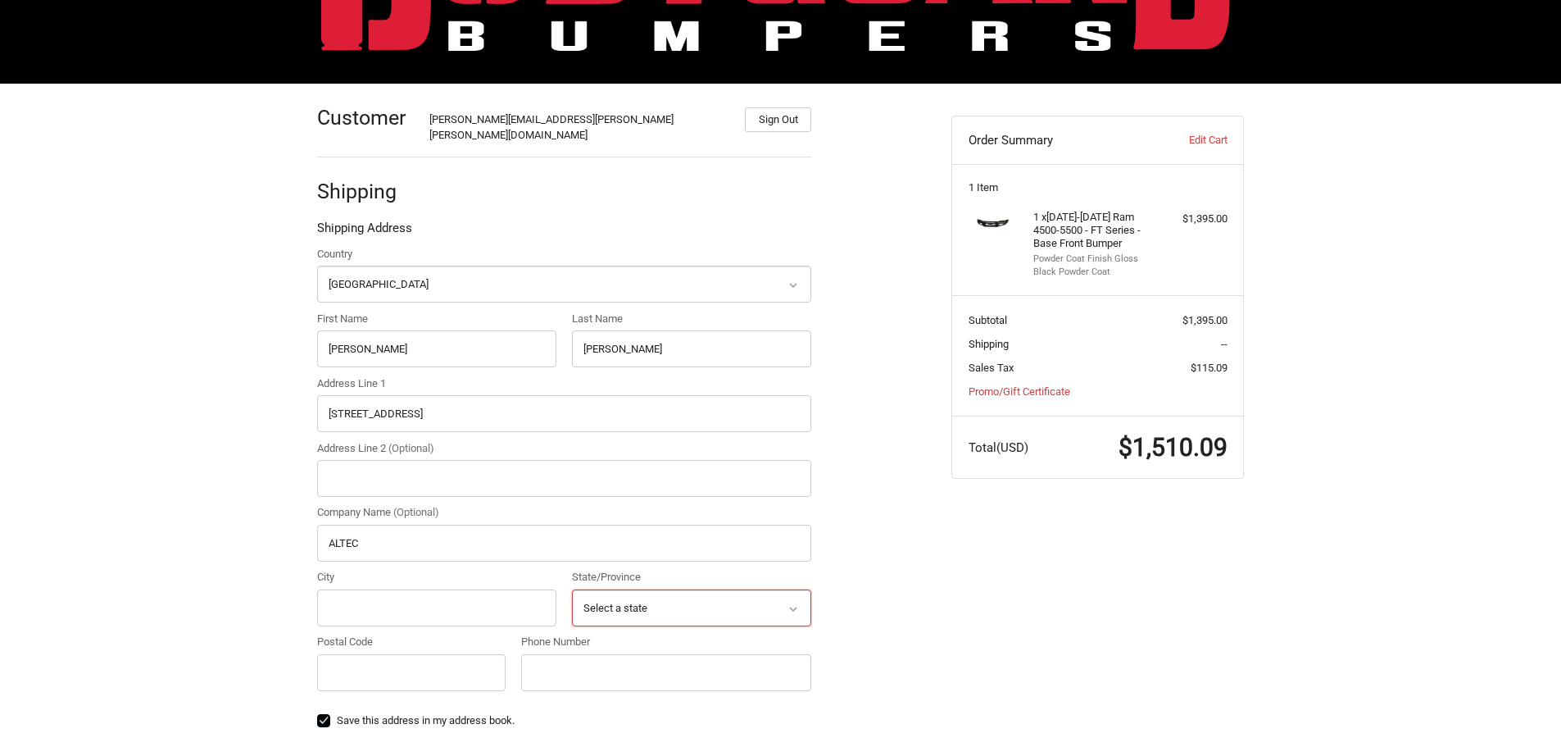
scroll to position [164, 0]
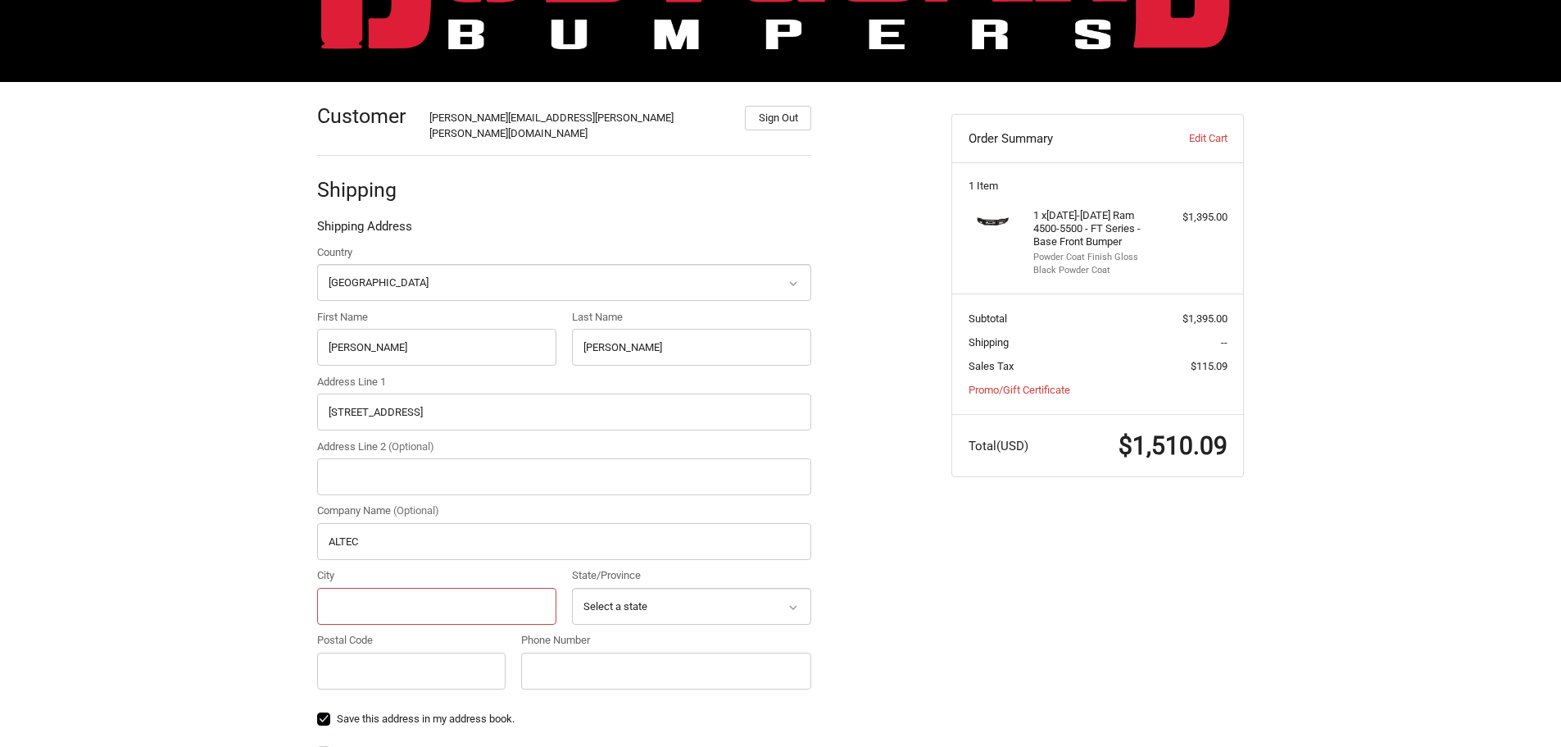
click at [466, 590] on input "City" at bounding box center [436, 606] width 239 height 37
type input "MOUNT AIRY"
click at [615, 589] on select "Select a state [US_STATE] [US_STATE] [US_STATE] [US_STATE] [US_STATE] Armed For…" at bounding box center [691, 606] width 239 height 37
select select "NC"
click at [572, 588] on select "Select a state [US_STATE] [US_STATE] [US_STATE] [US_STATE] [US_STATE] Armed For…" at bounding box center [691, 606] width 239 height 37
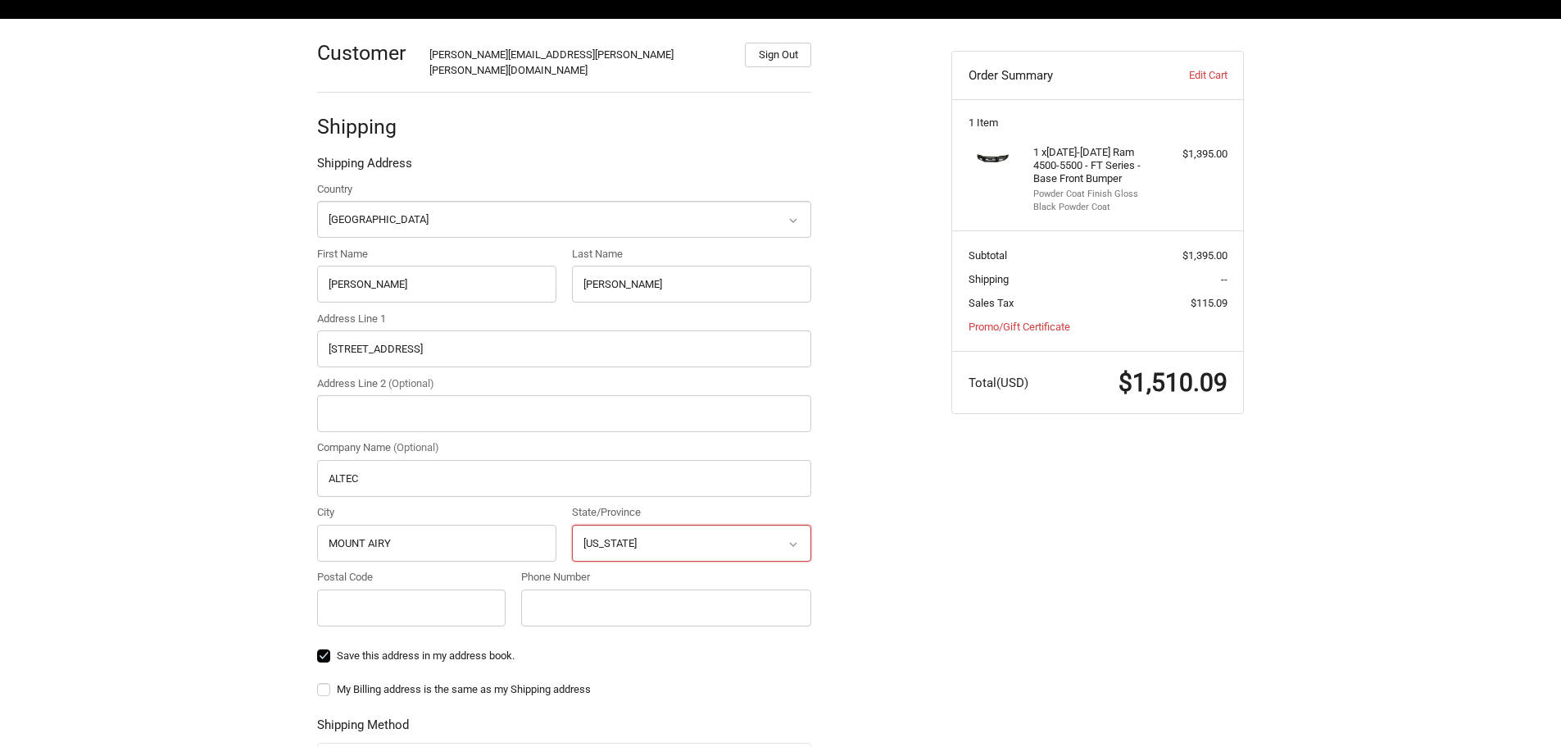
scroll to position [328, 0]
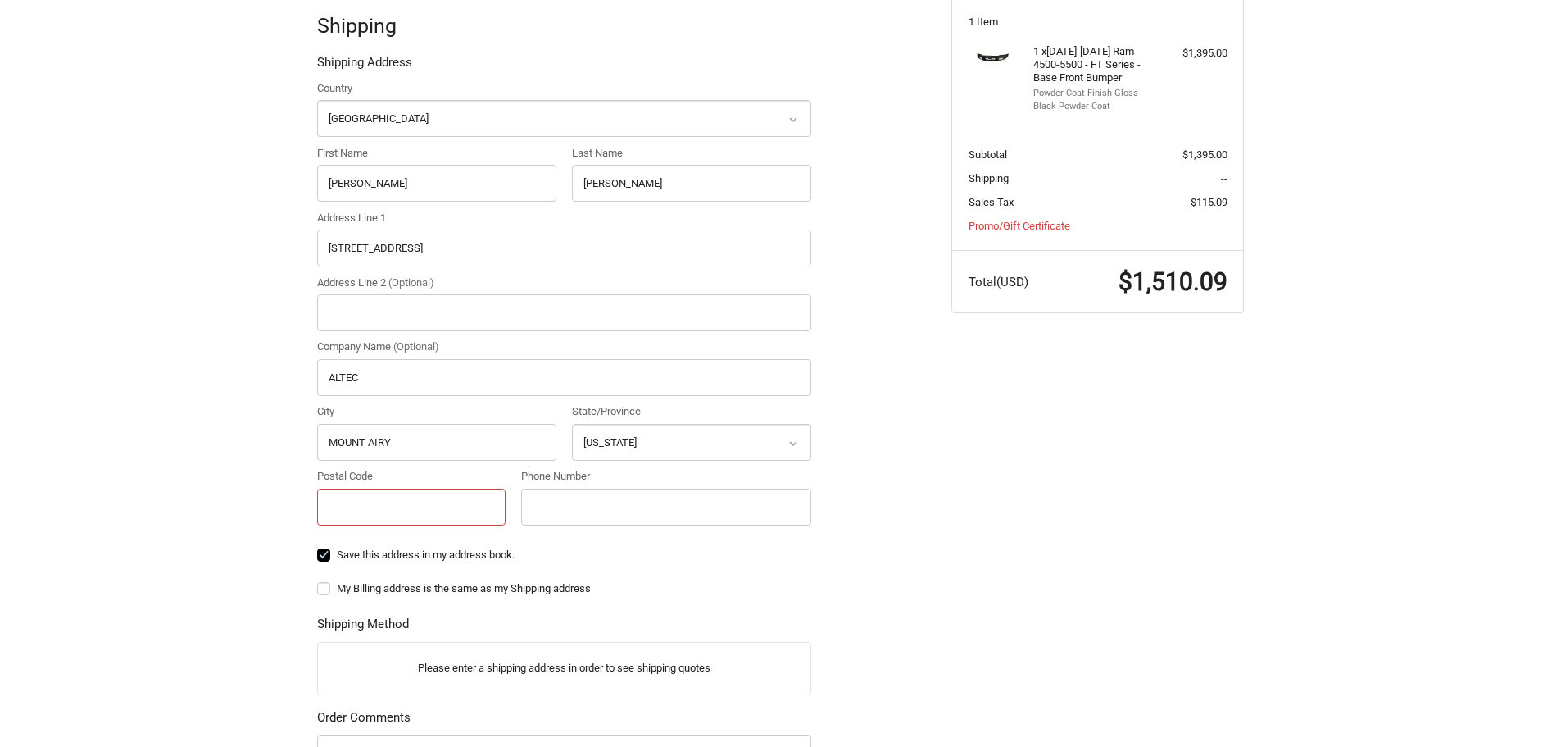
click at [420, 488] on input "Postal Code" at bounding box center [411, 506] width 188 height 37
type input "28012"
type input "8132621065"
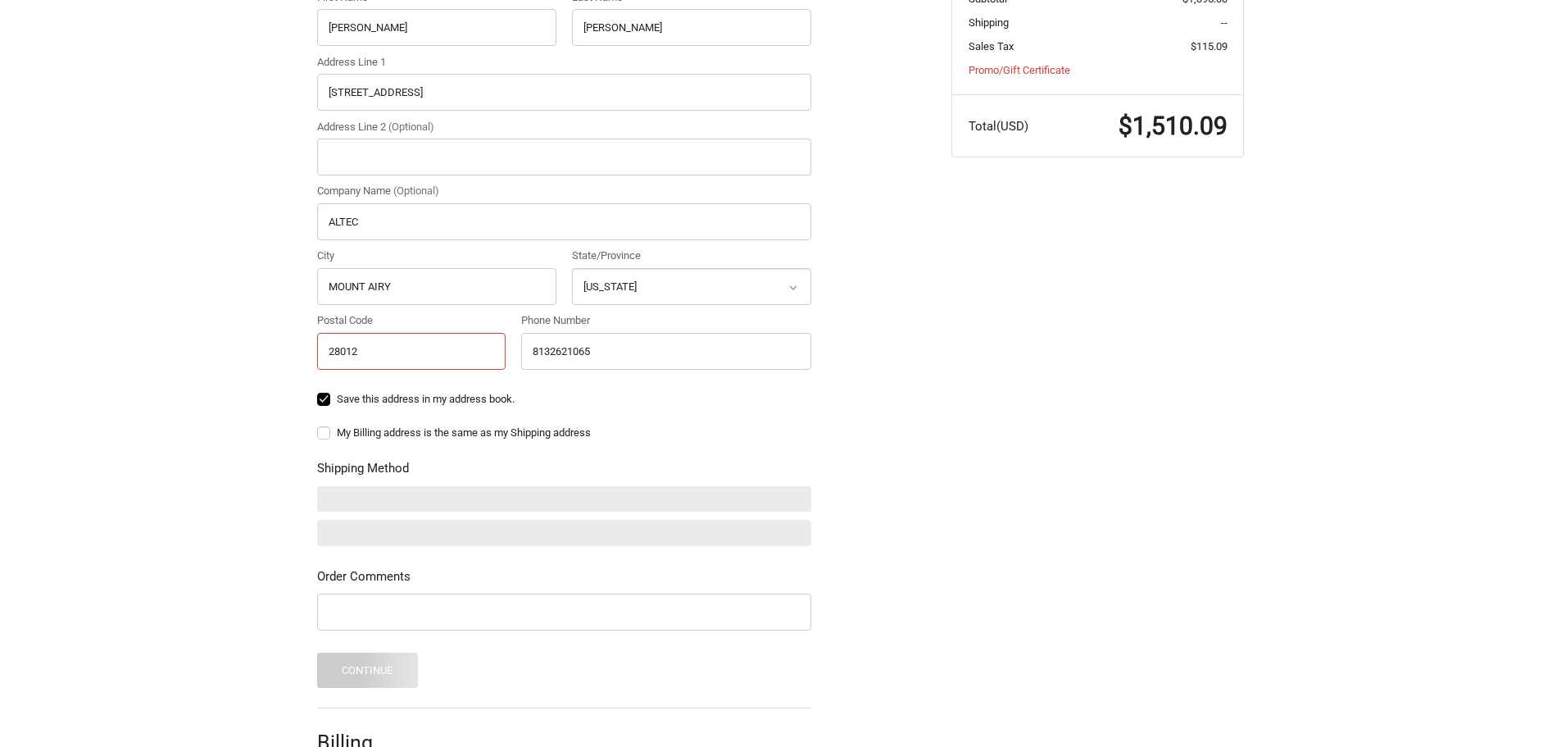
scroll to position [492, 0]
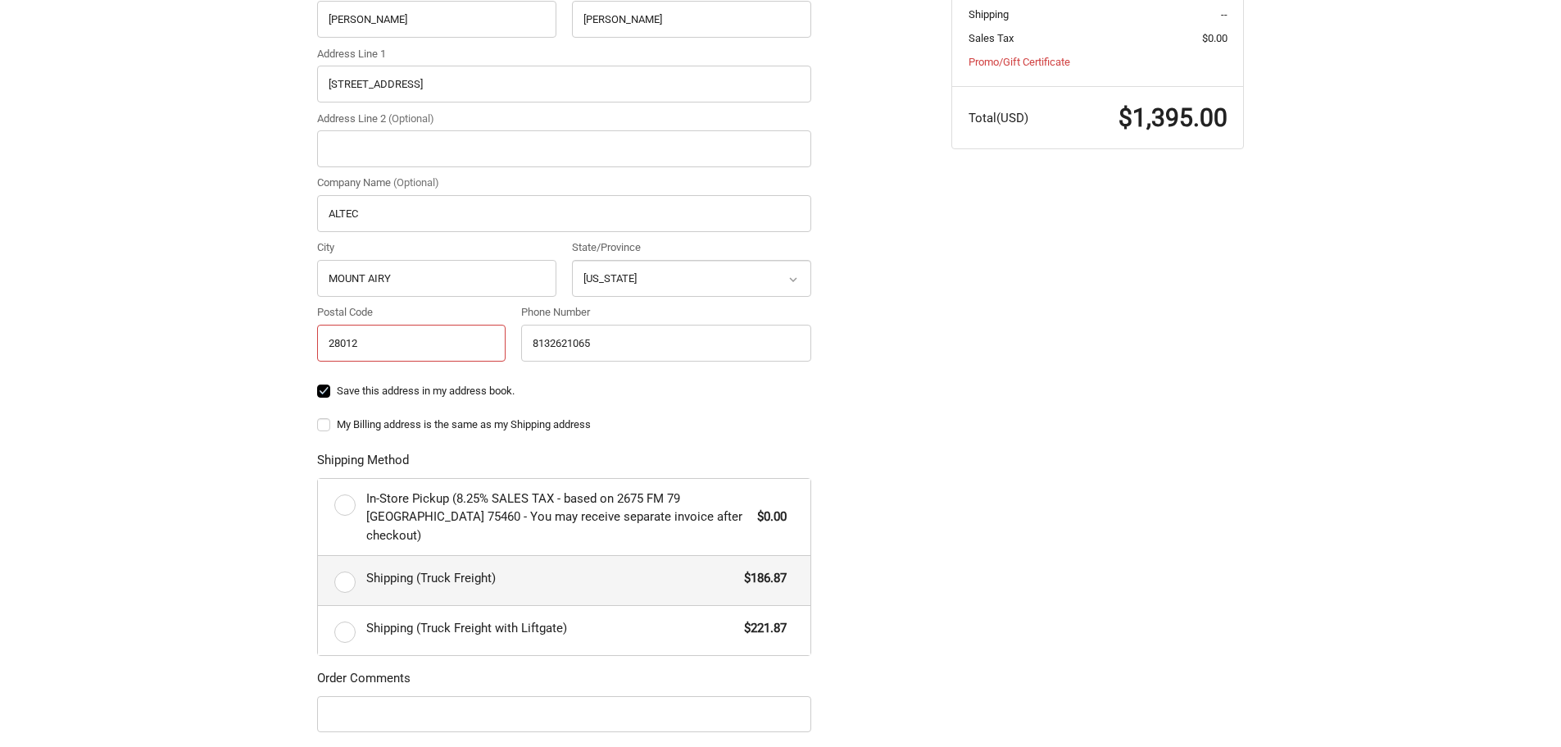
type input "28012"
click at [351, 556] on label "Shipping (Truck Freight) $186.87" at bounding box center [564, 580] width 493 height 49
click at [319, 556] on input "Shipping (Truck Freight) $186.87" at bounding box center [318, 556] width 1 height 1
radio input "true"
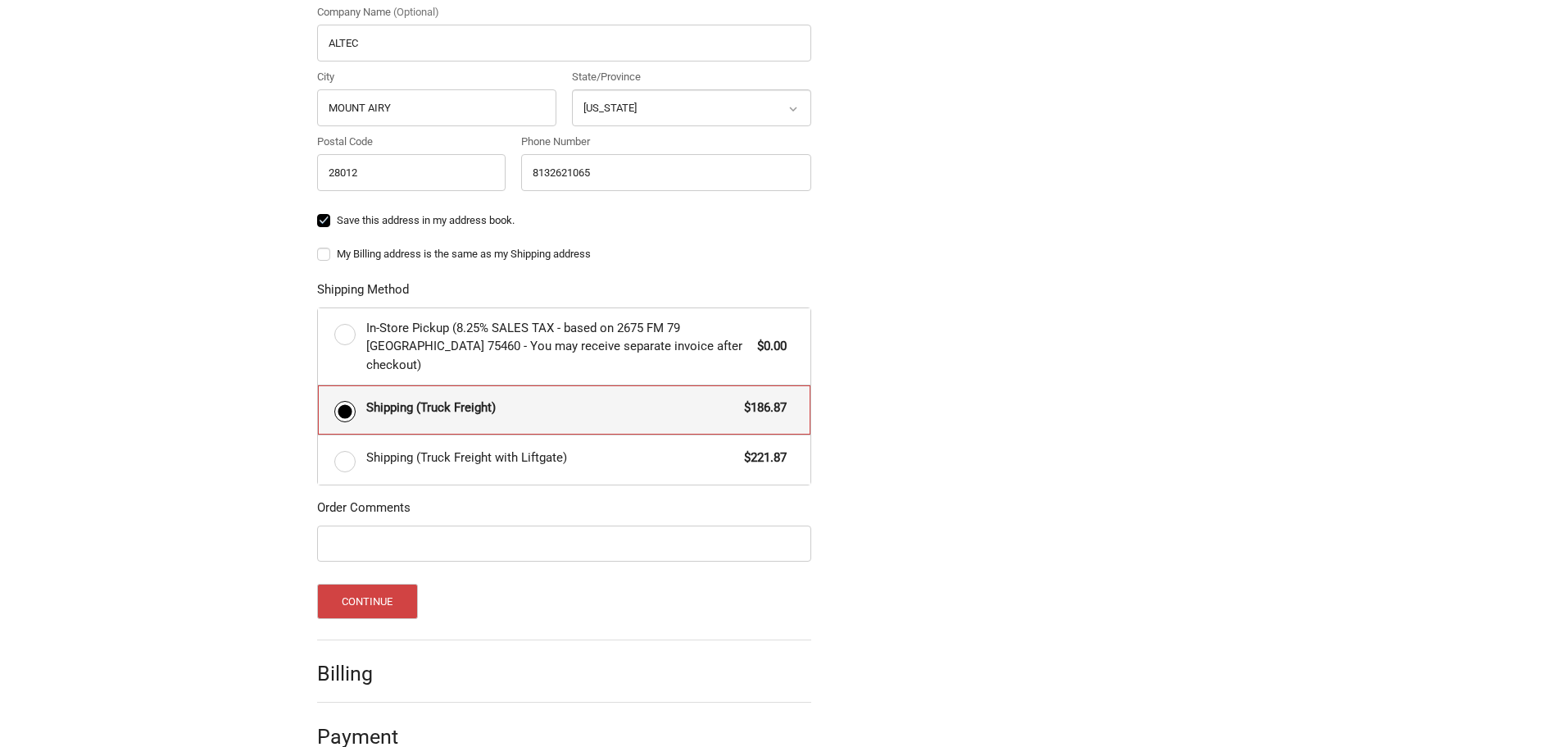
scroll to position [665, 0]
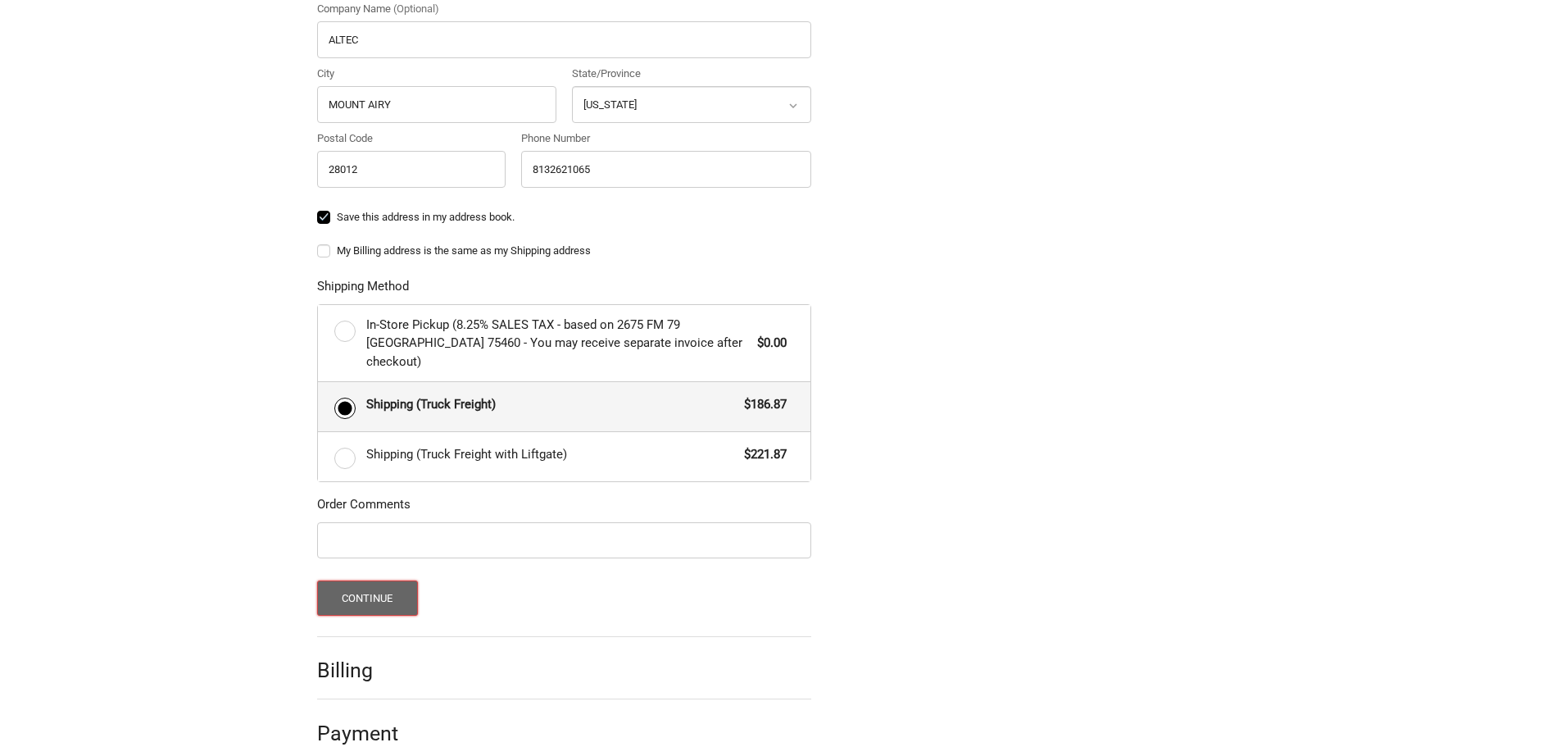
click at [391, 580] on button "Continue" at bounding box center [367, 597] width 101 height 35
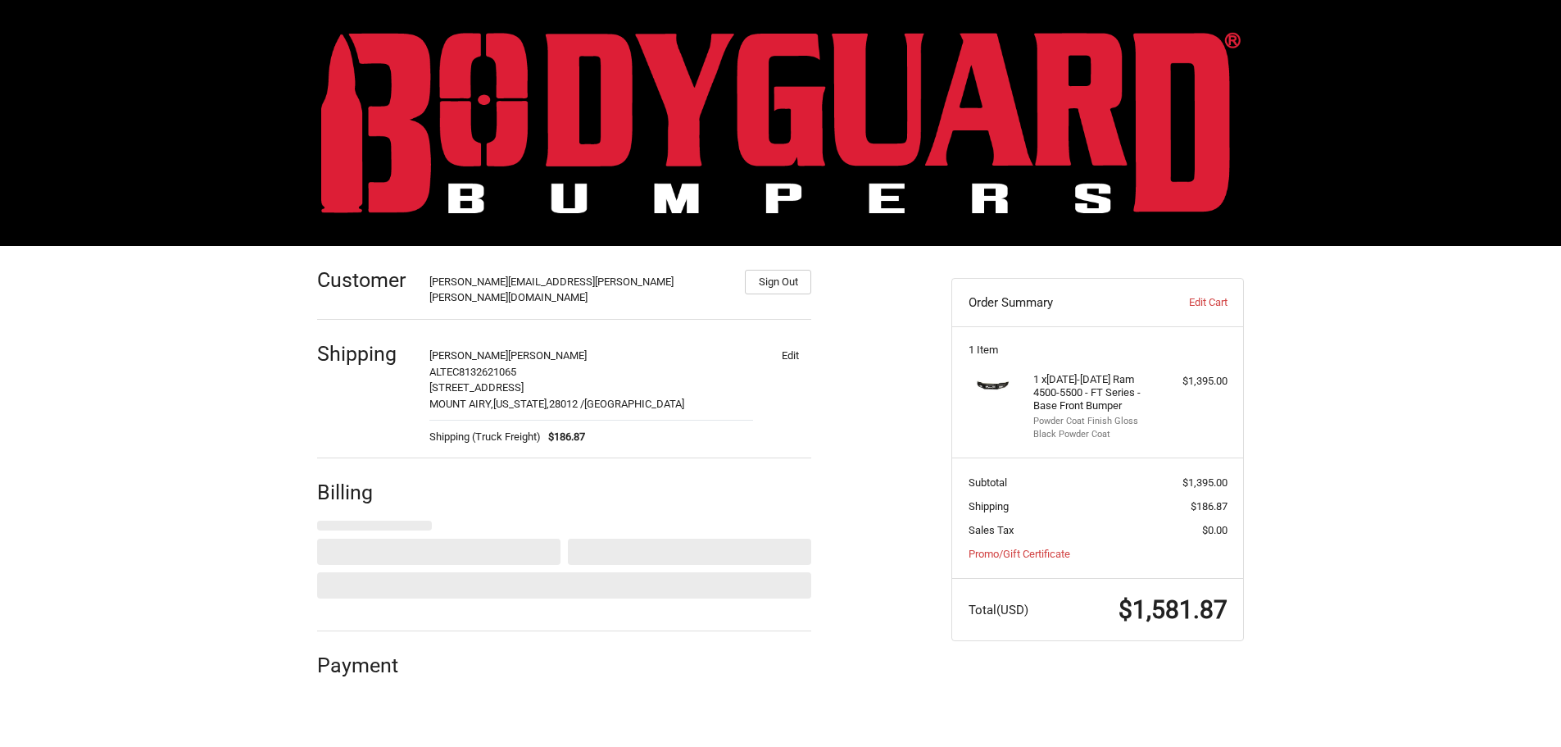
scroll to position [0, 0]
select select "US"
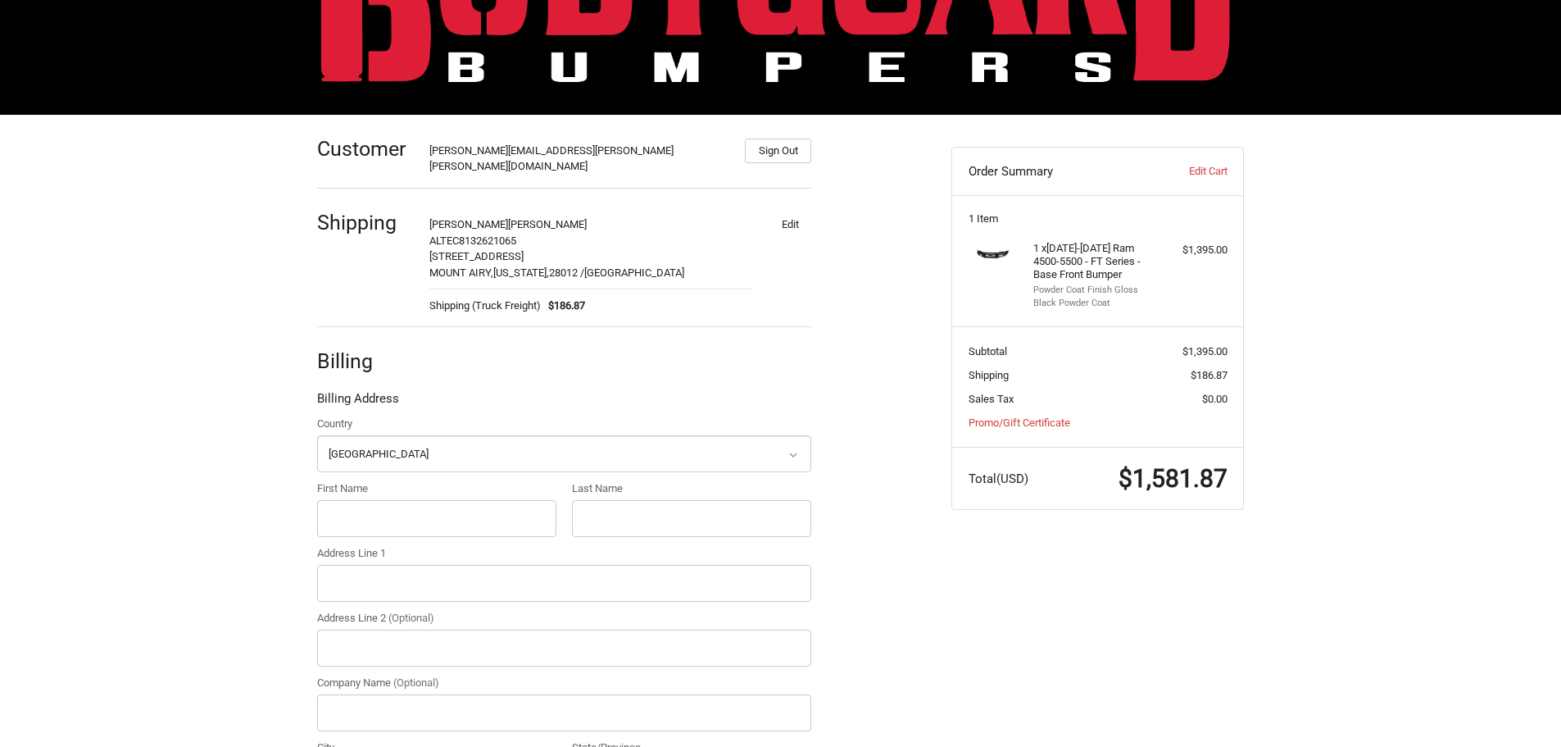
scroll to position [164, 0]
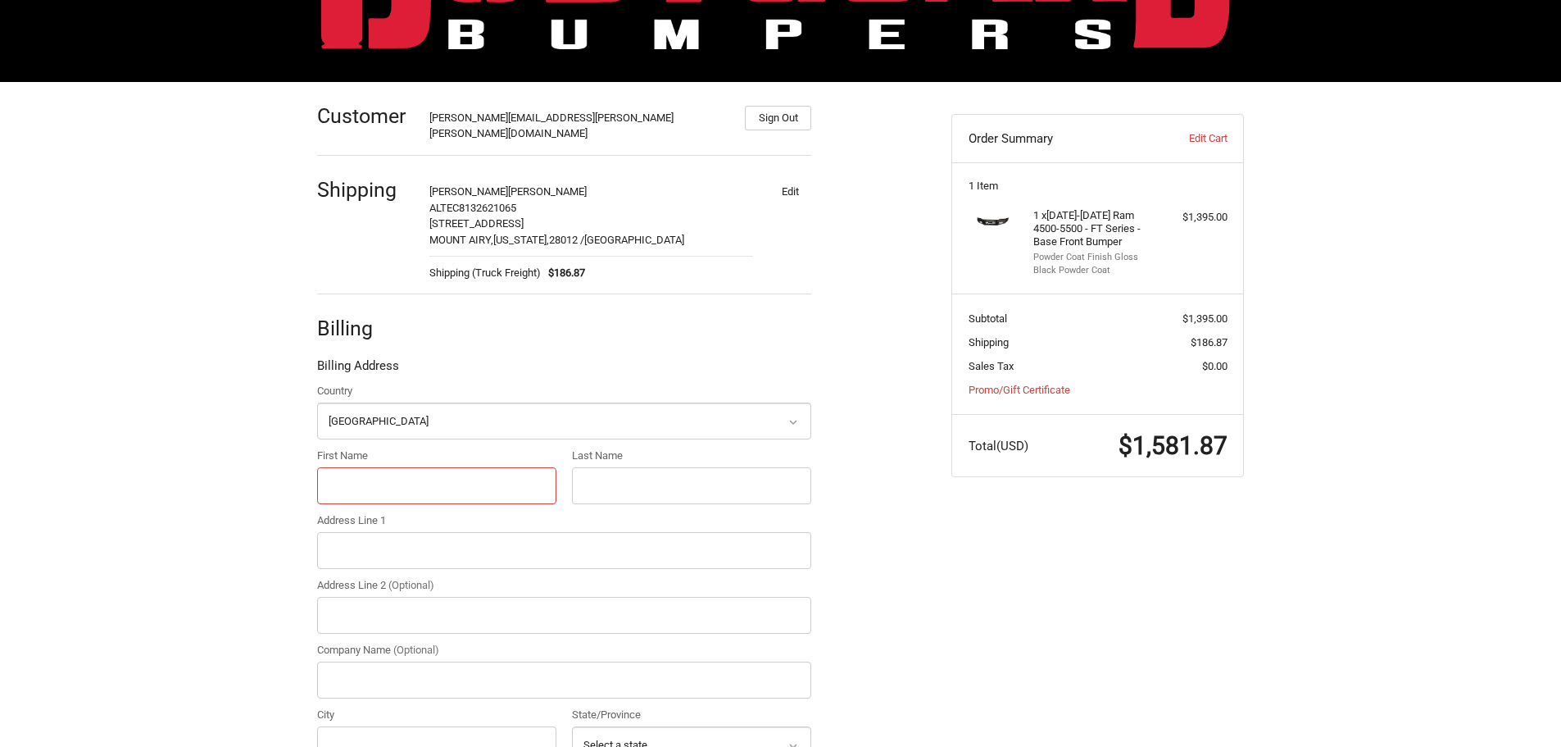
click at [431, 475] on input "First Name" at bounding box center [436, 485] width 239 height 37
type input "[PERSON_NAME]"
type input "[STREET_ADDRESS]"
type input "Vallen"
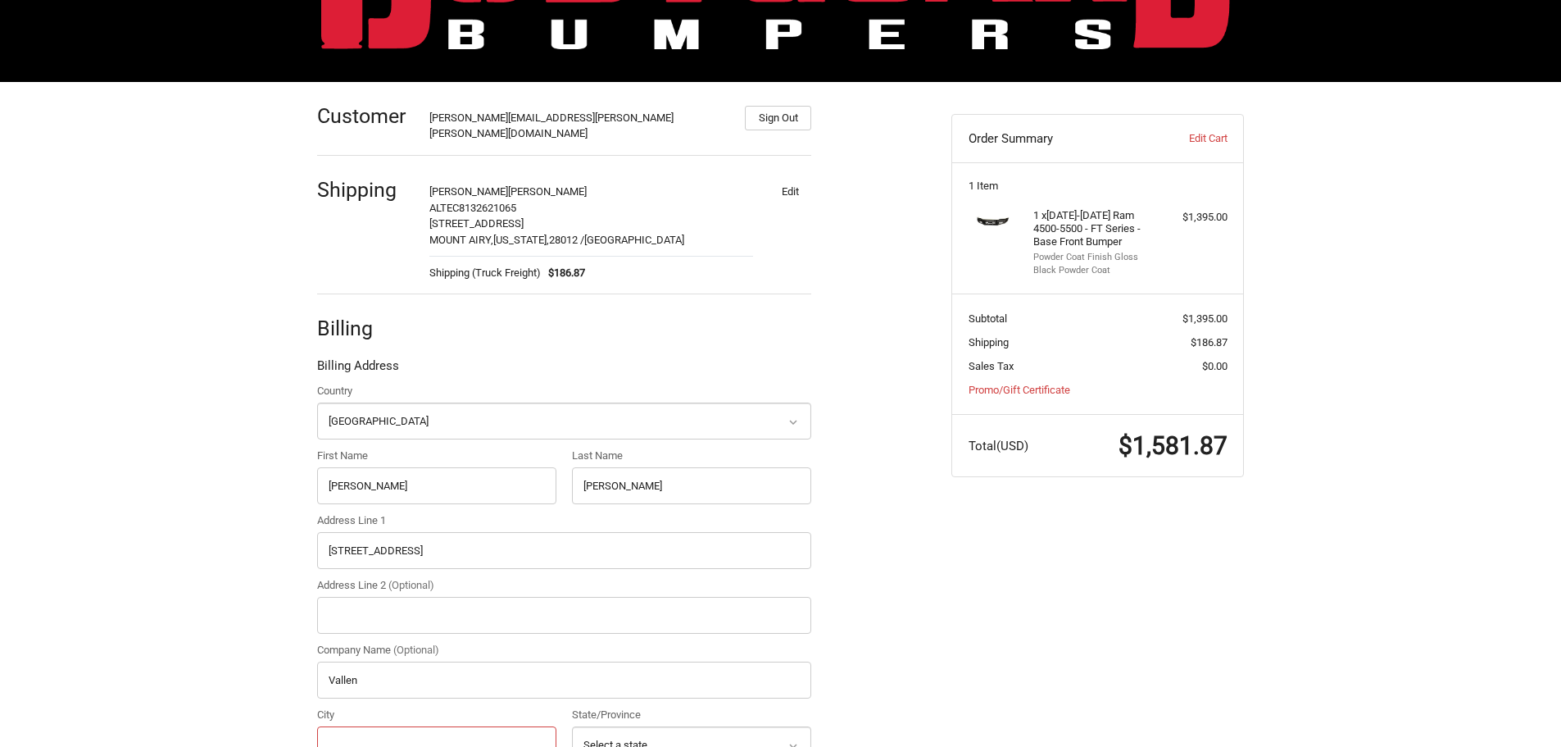
type input "[PERSON_NAME]"
select select "FL"
type input "34219"
type input "8132621065"
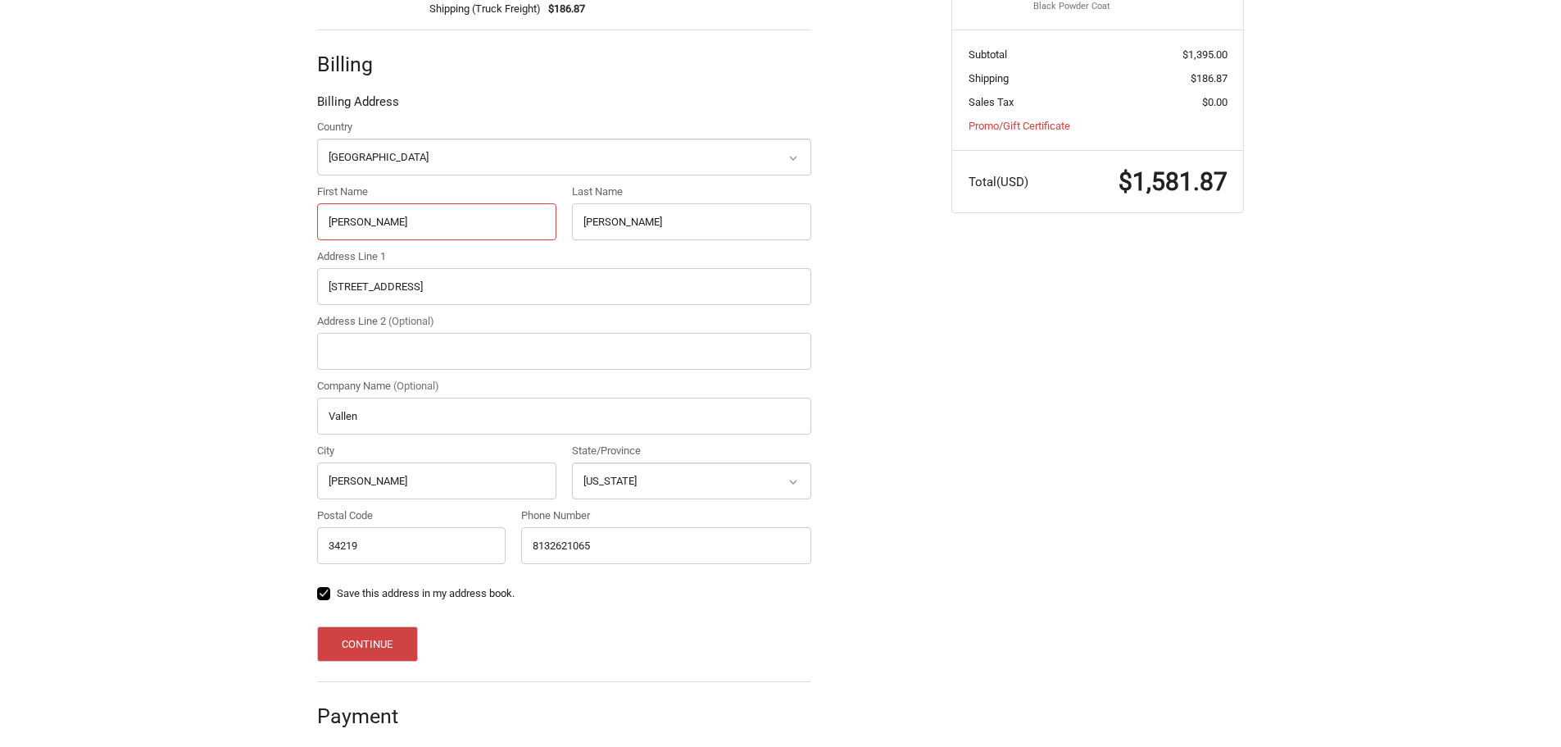
scroll to position [429, 0]
click at [379, 633] on button "Continue" at bounding box center [367, 641] width 101 height 35
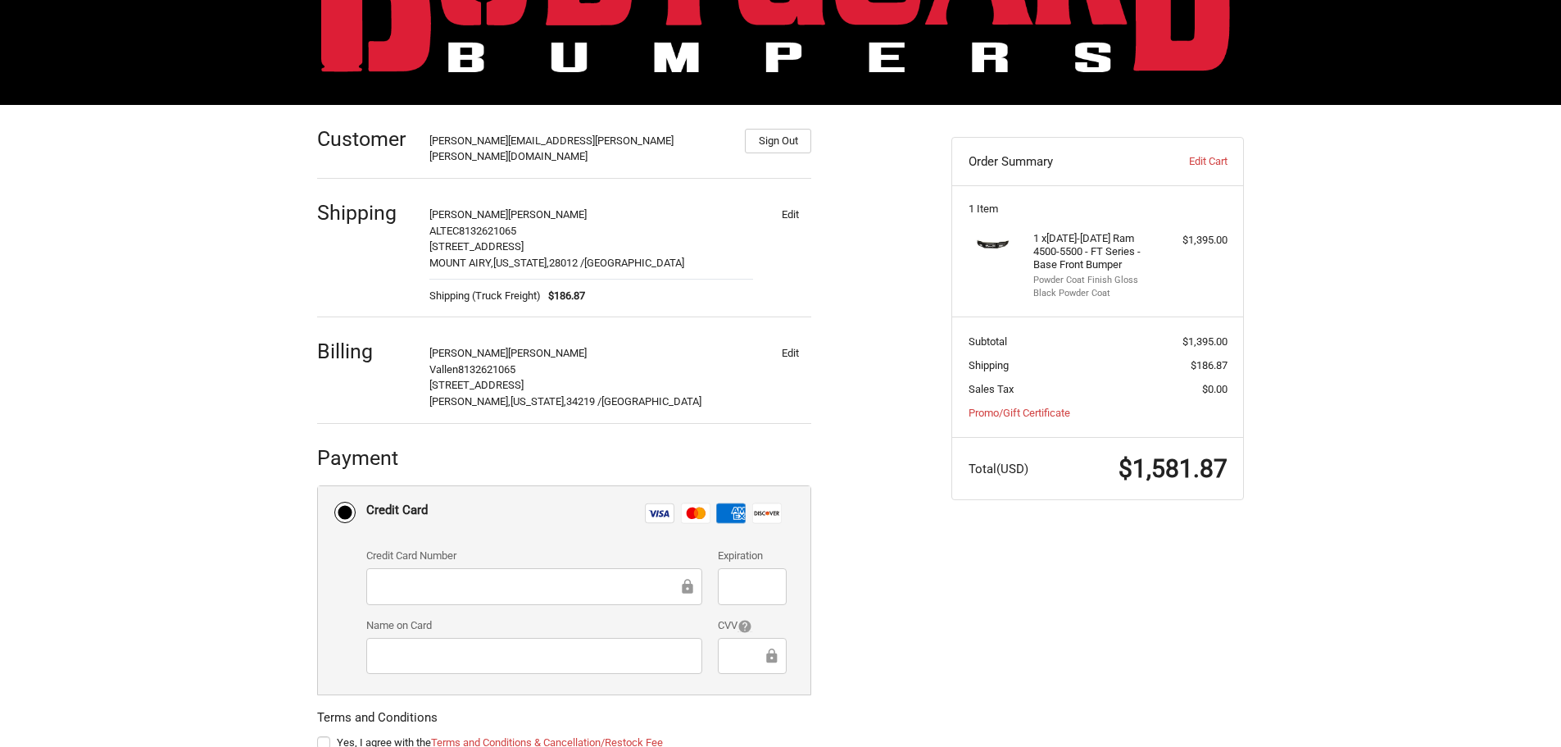
scroll to position [0, 0]
